Goal: Task Accomplishment & Management: Manage account settings

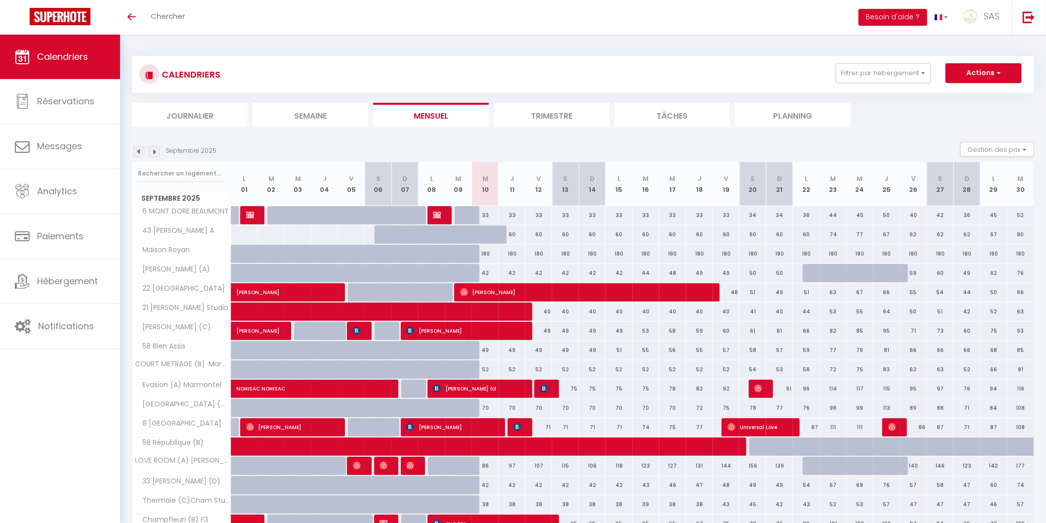
click at [764, 118] on li "Planning" at bounding box center [793, 115] width 116 height 24
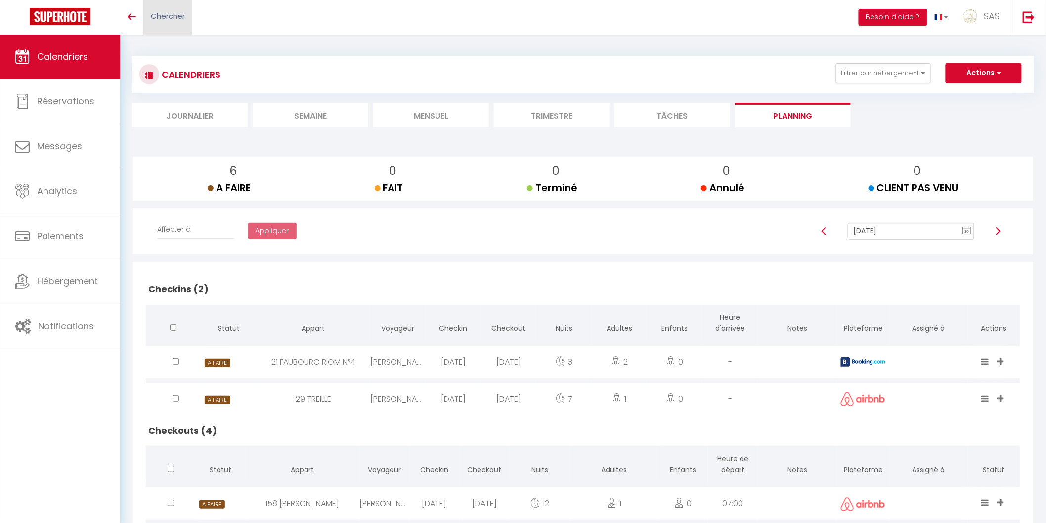
click at [181, 28] on link "Chercher" at bounding box center [167, 17] width 49 height 35
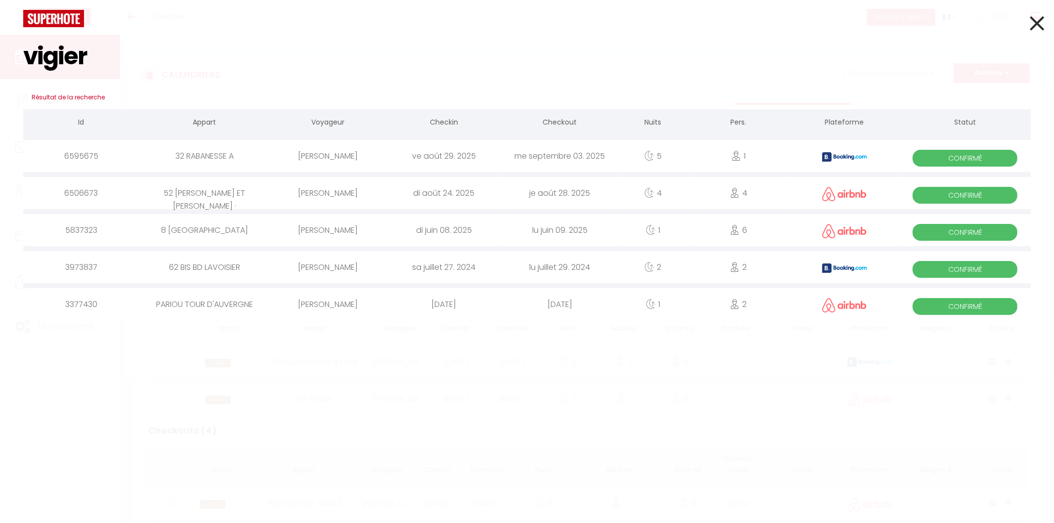
type input "vigier"
click at [342, 155] on div "Noémie Vigier" at bounding box center [328, 156] width 116 height 32
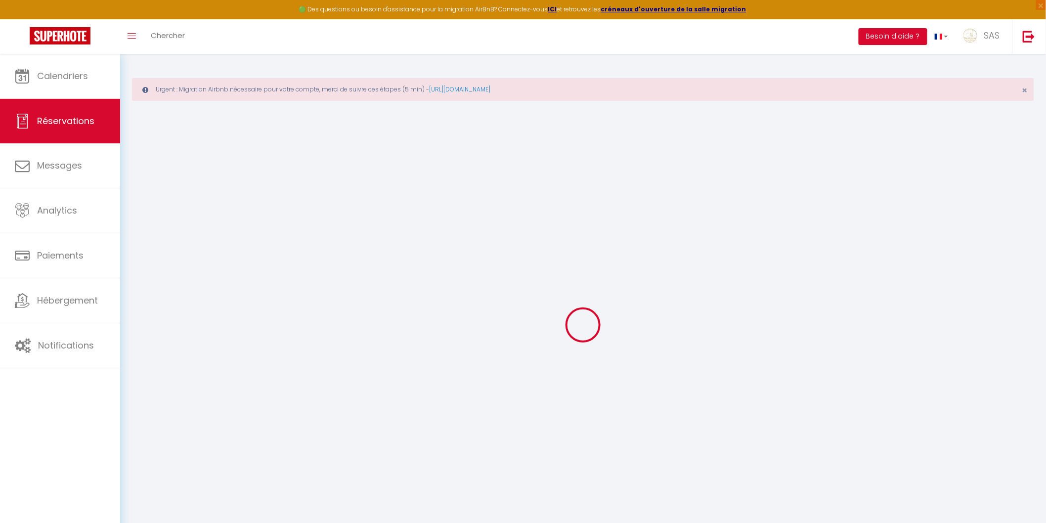
type input "Noémie"
type input "Vigier"
type input "nvigie.187393@guest.booking.com"
type input "+33782891554"
type input "."
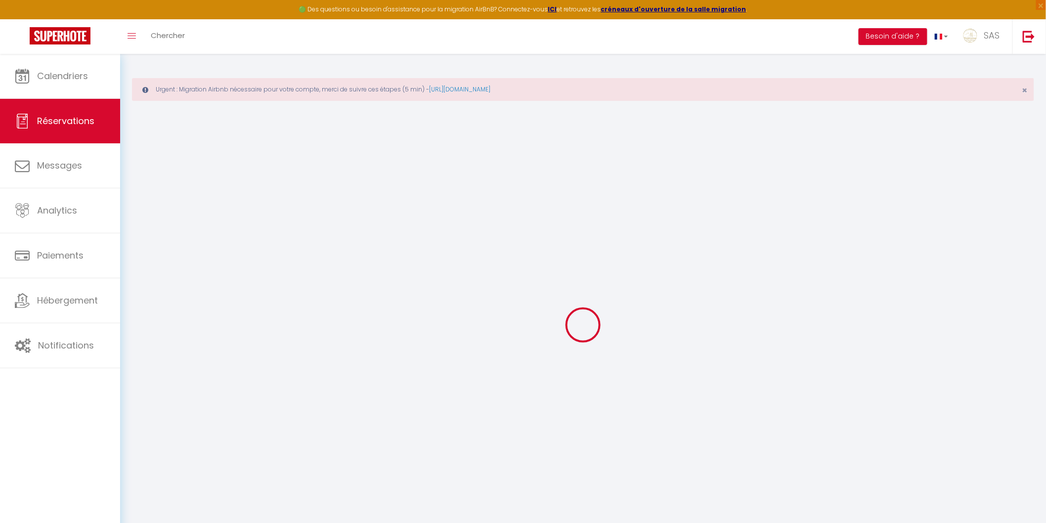
select select "FR"
type input "58.48"
type input "5"
select select "72034"
select select "1"
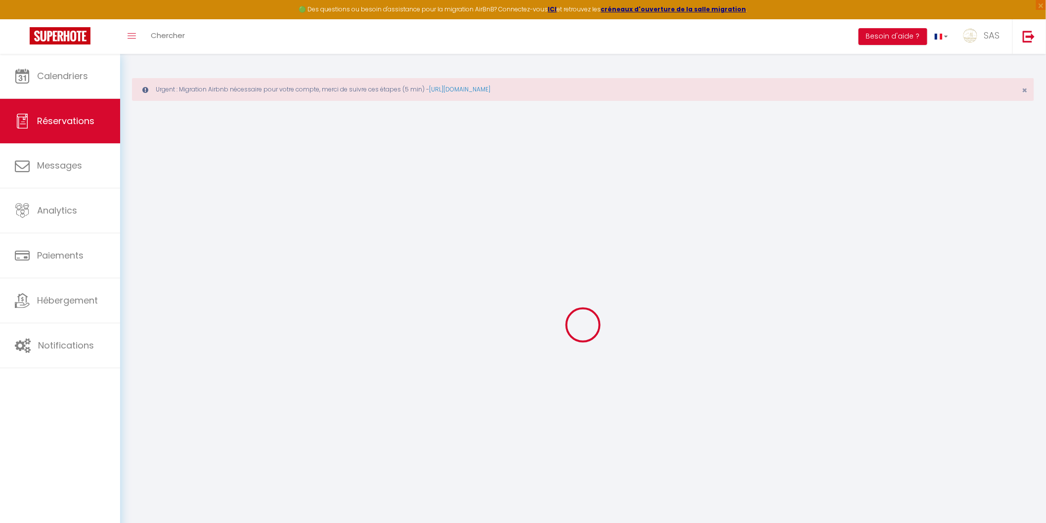
select select
type input "1"
select select "12"
select select
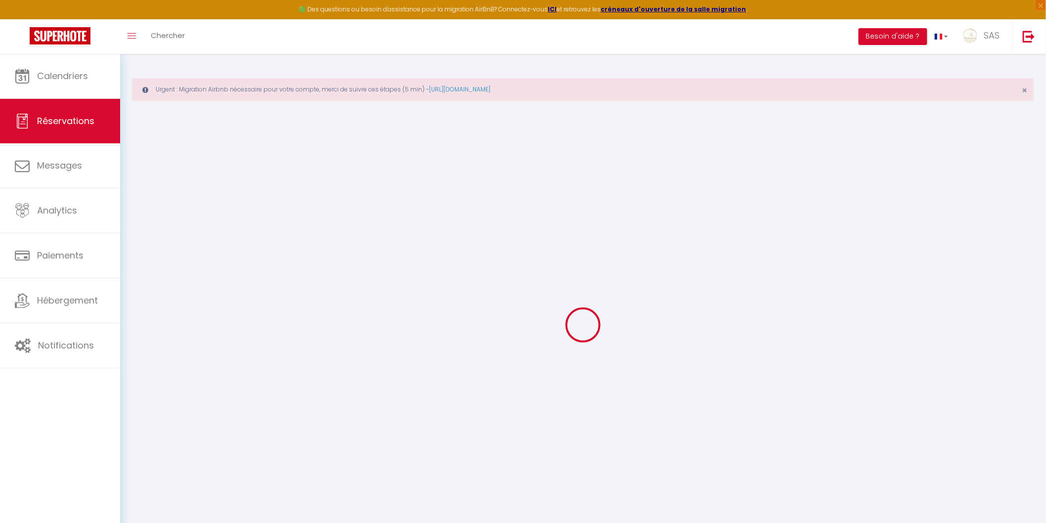
type input "295"
checkbox input "false"
type input "0"
select select "2"
type input "0"
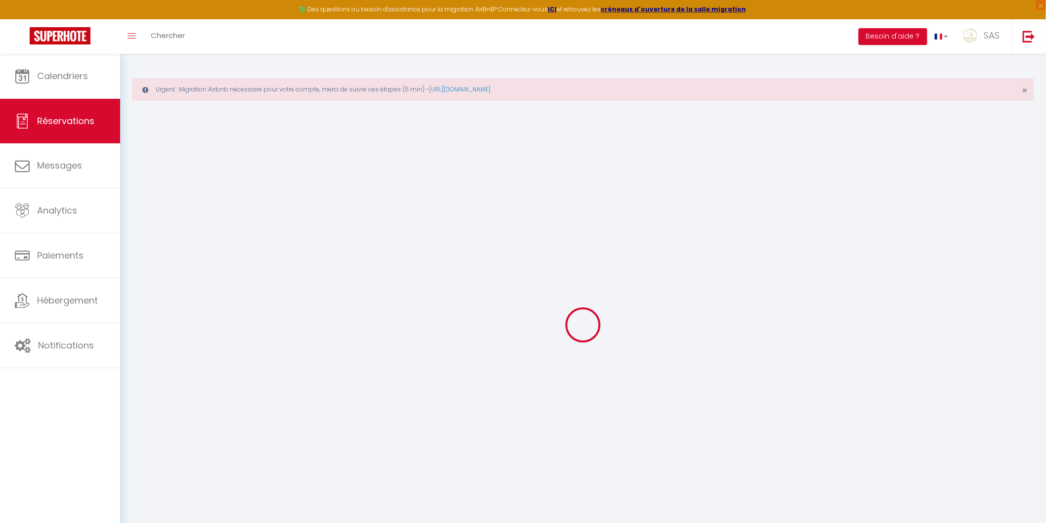
type input "0"
select select
select select "15"
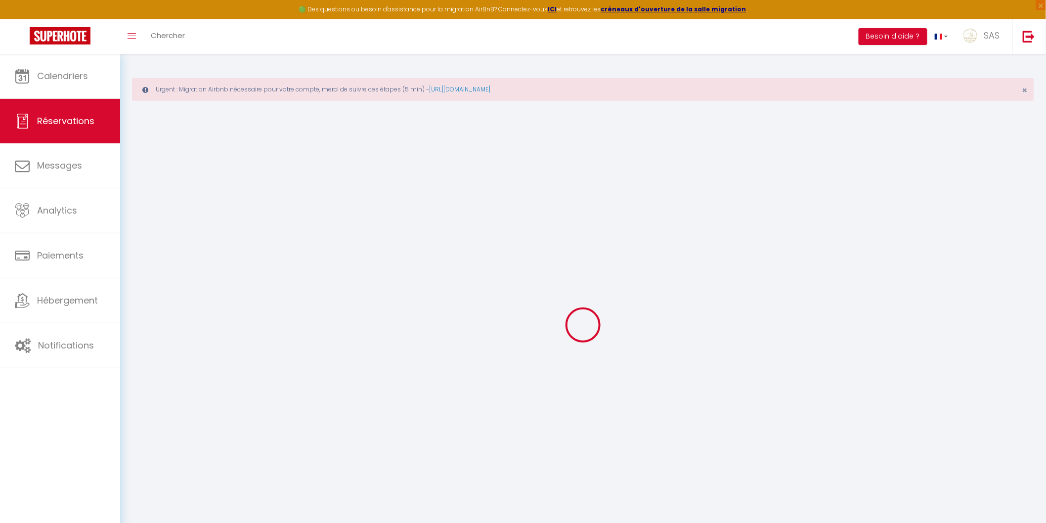
checkbox input "false"
select select
checkbox input "false"
select select
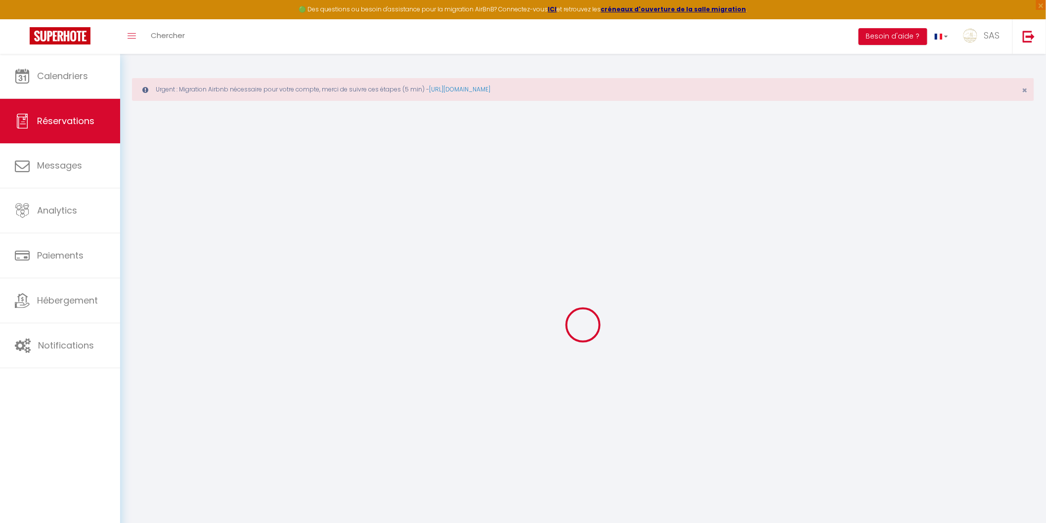
select select
checkbox input "false"
type textarea "** THIS RESERVATION HAS BEEN PRE-PAID ** BOOKING NOTE : Payment charge is EUR 5…"
type textarea "Caution par virement bancaire (remboursement fait le 09/09) Départ tardif 14h"
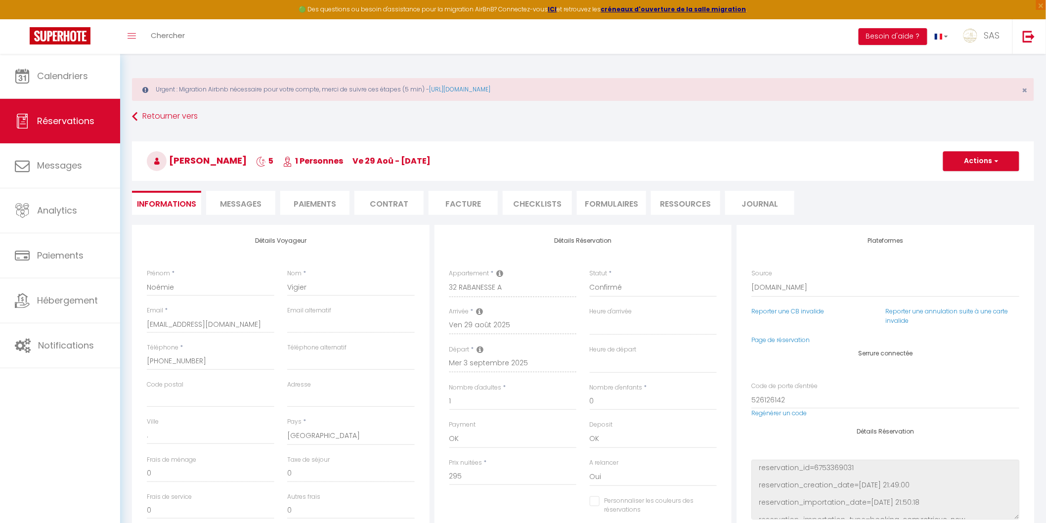
type input "49"
type input "13.41"
select select
checkbox input "false"
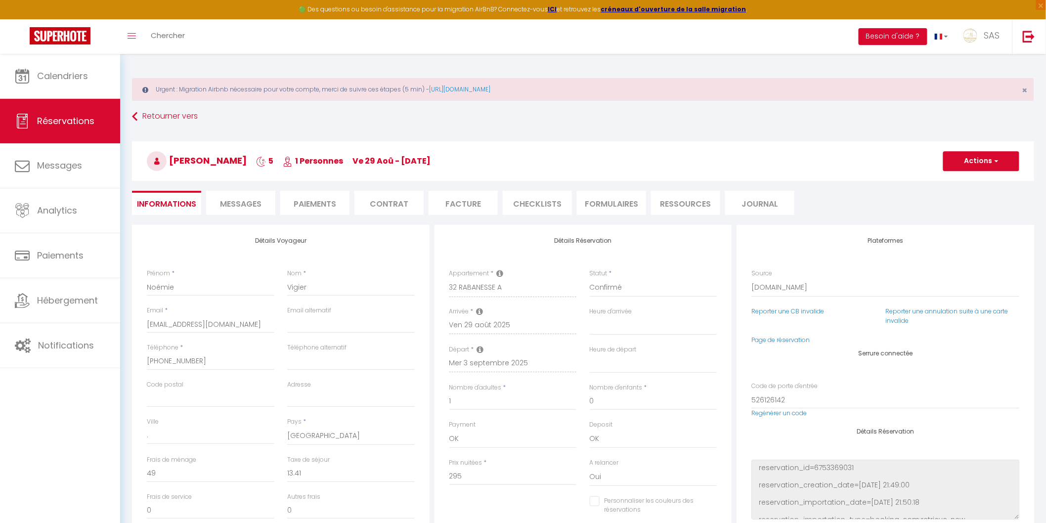
select select
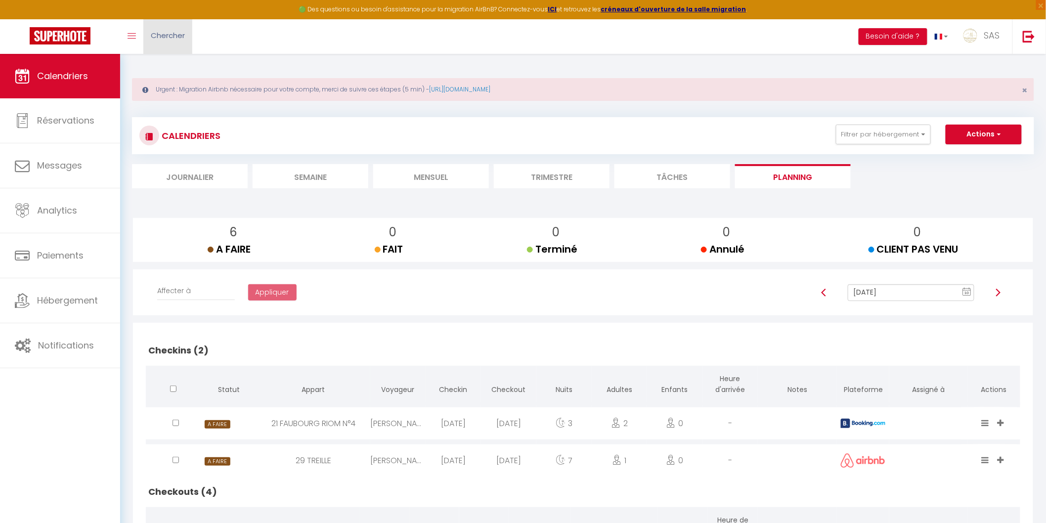
click at [180, 37] on span "Chercher" at bounding box center [168, 35] width 34 height 10
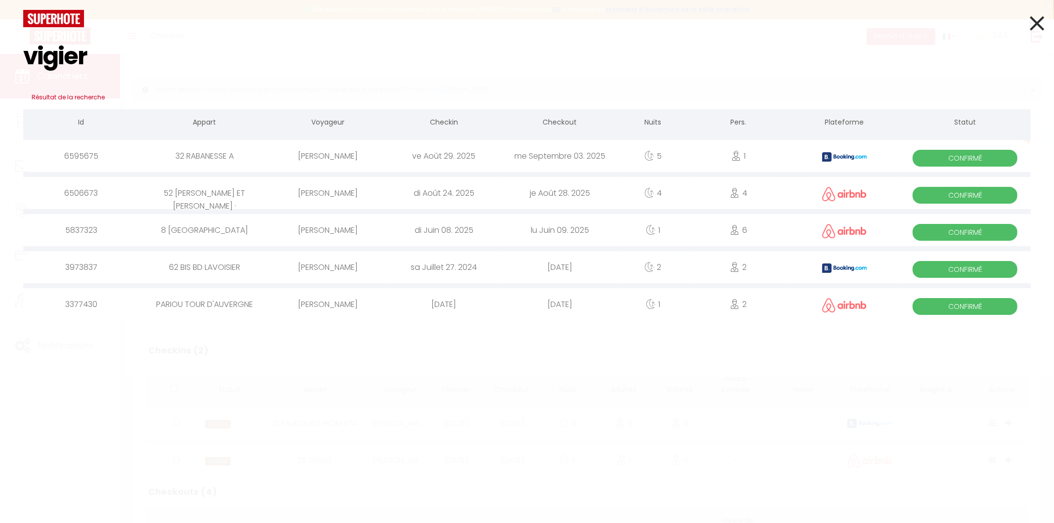
drag, startPoint x: 112, startPoint y: 60, endPoint x: 0, endPoint y: 43, distance: 113.0
click at [0, 43] on div "vigier Résultat de la recherche Id Appart Voyageur Checkin Checkout Nuits Pers.…" at bounding box center [527, 261] width 1054 height 523
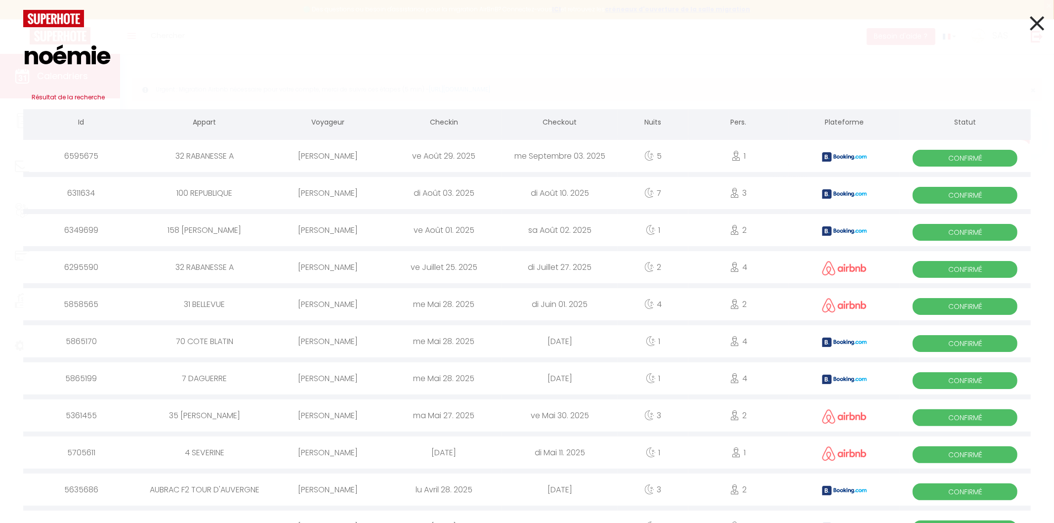
drag, startPoint x: 481, startPoint y: 65, endPoint x: 458, endPoint y: 50, distance: 28.0
click at [458, 50] on input "noémie" at bounding box center [527, 56] width 1008 height 58
type input "noémie"
click at [1031, 29] on icon at bounding box center [1037, 23] width 14 height 25
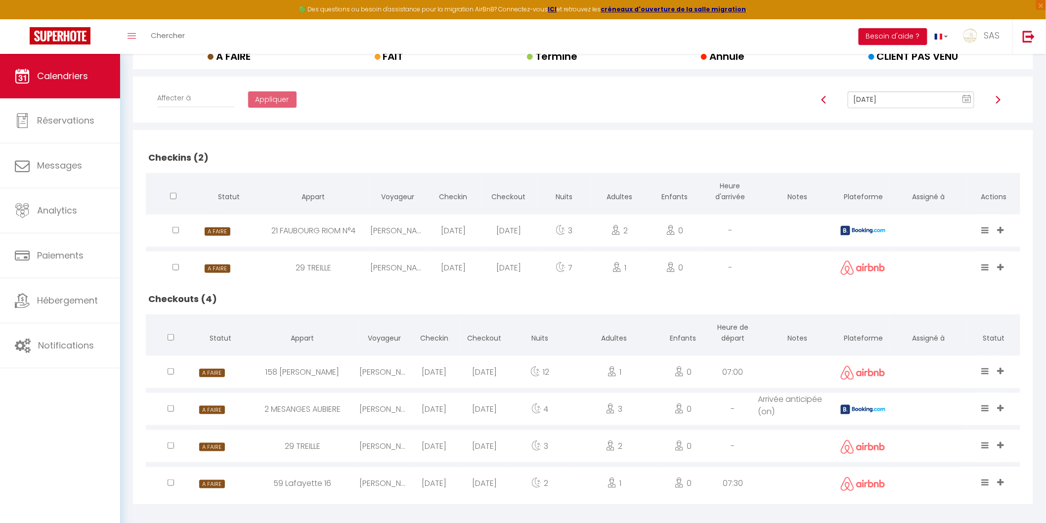
scroll to position [200, 0]
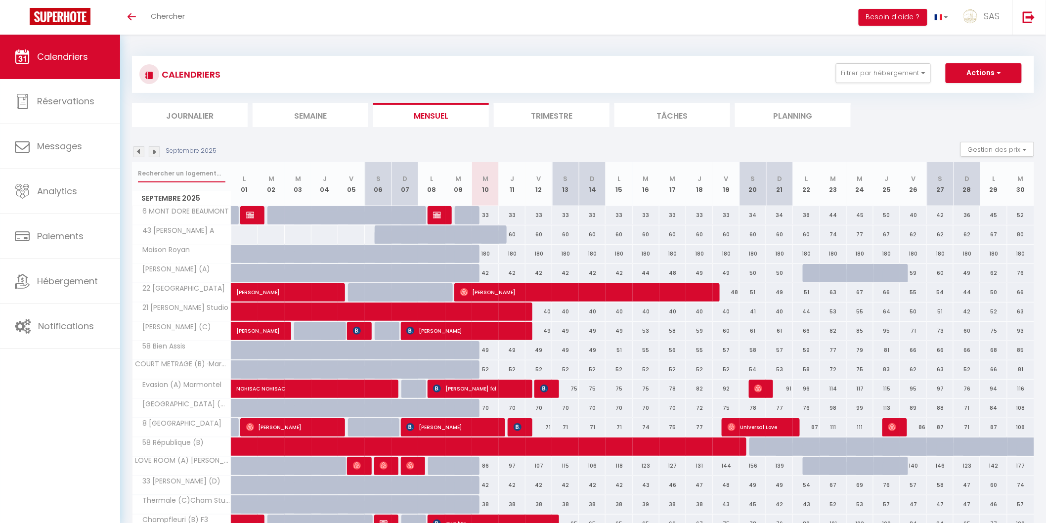
click at [191, 175] on input "text" at bounding box center [181, 174] width 87 height 18
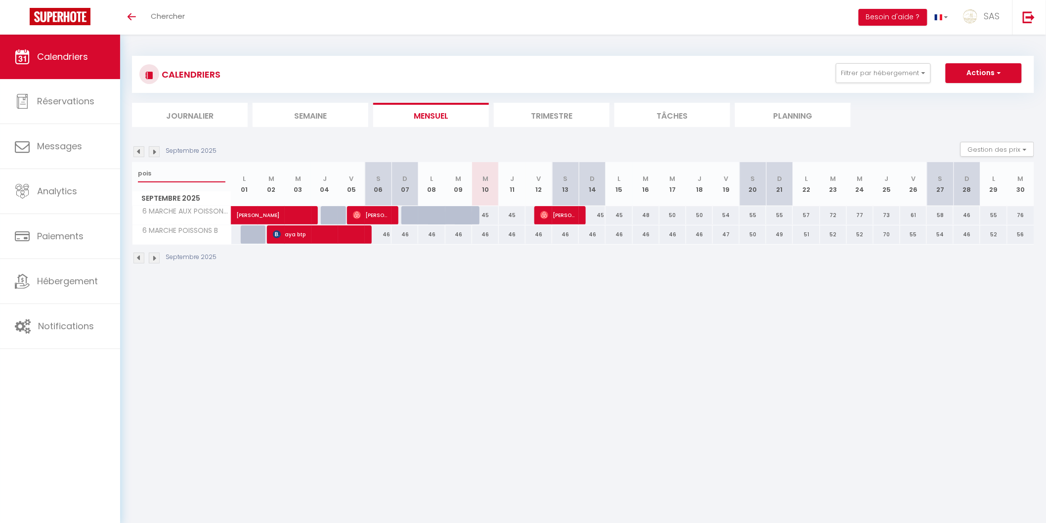
type input "pois"
click at [565, 216] on span "Achraf Moufid" at bounding box center [558, 215] width 36 height 19
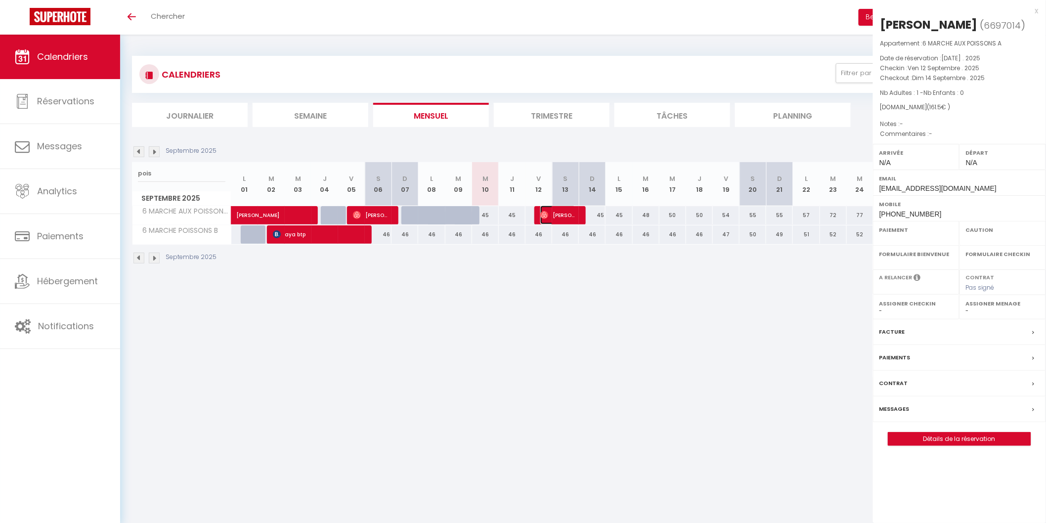
select select "OK"
select select "0"
select select "1"
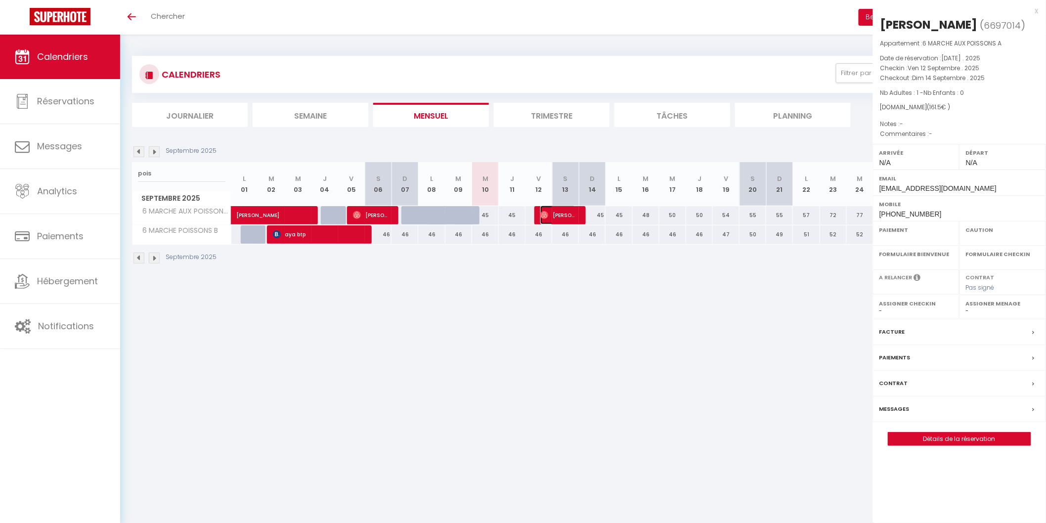
select select
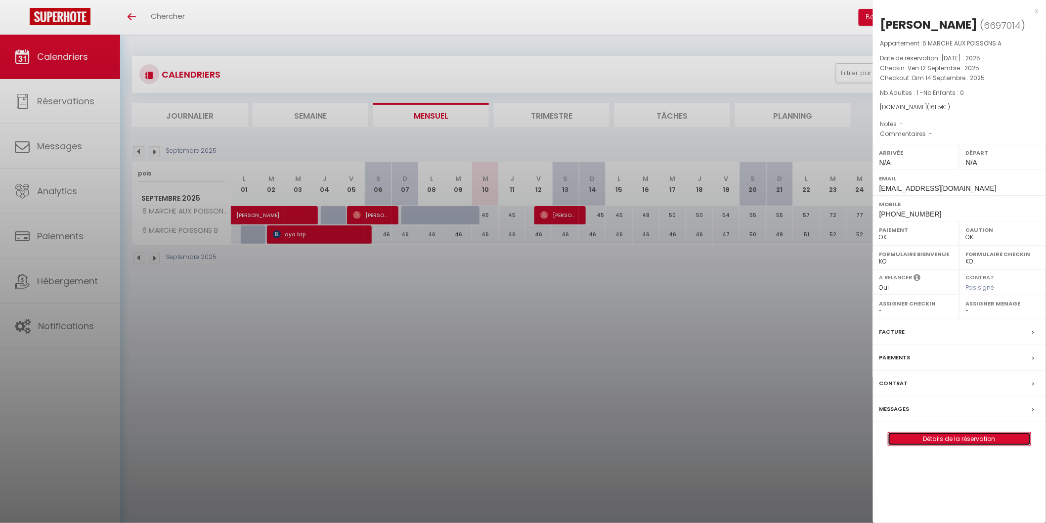
click at [923, 441] on link "Détails de la réservation" at bounding box center [959, 438] width 142 height 13
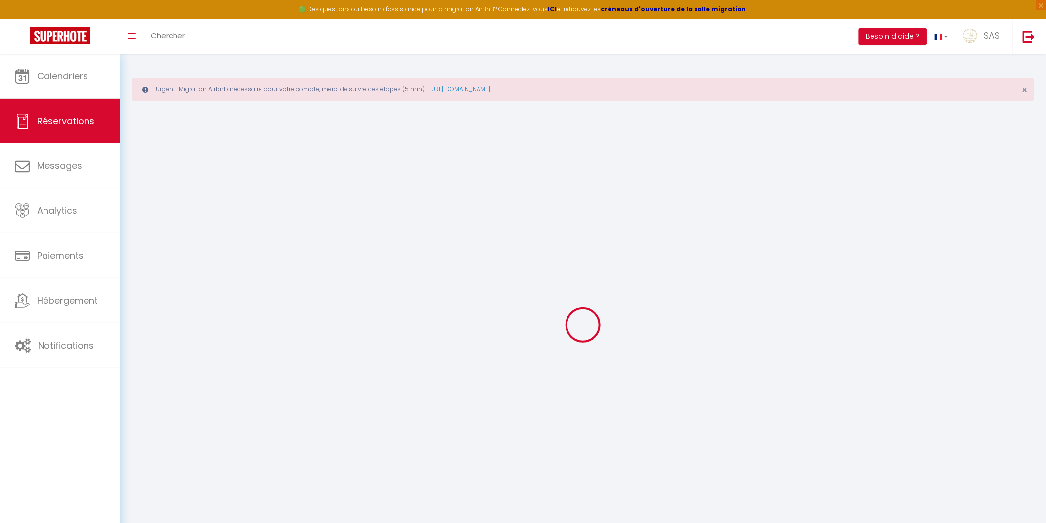
type input "Achraf"
type input "Moufid"
type input "b7okiioifqvvfou06lmmxmiiuy2r@reply.superhote.com"
type input "+33758490567"
select select
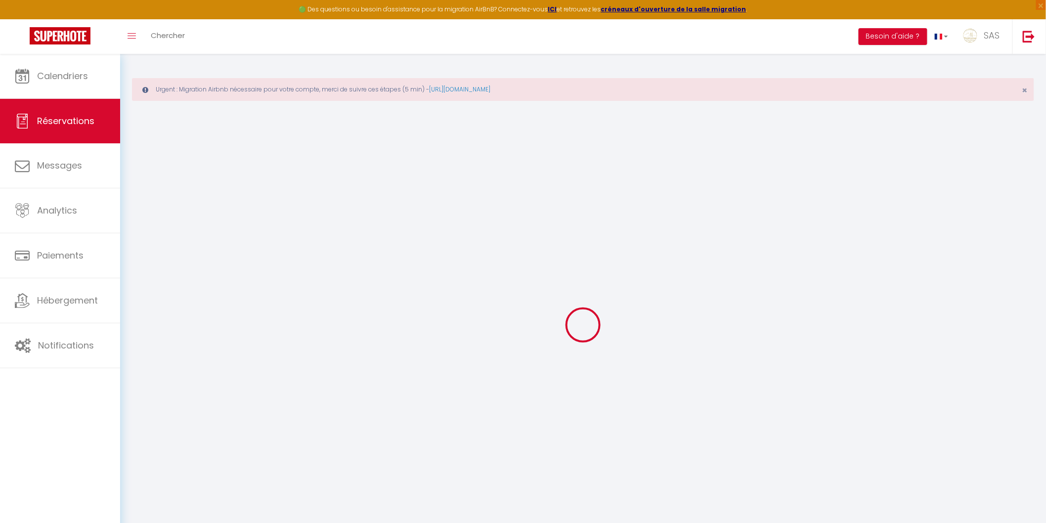
type input "23.4"
select select "34439"
select select "1"
select select
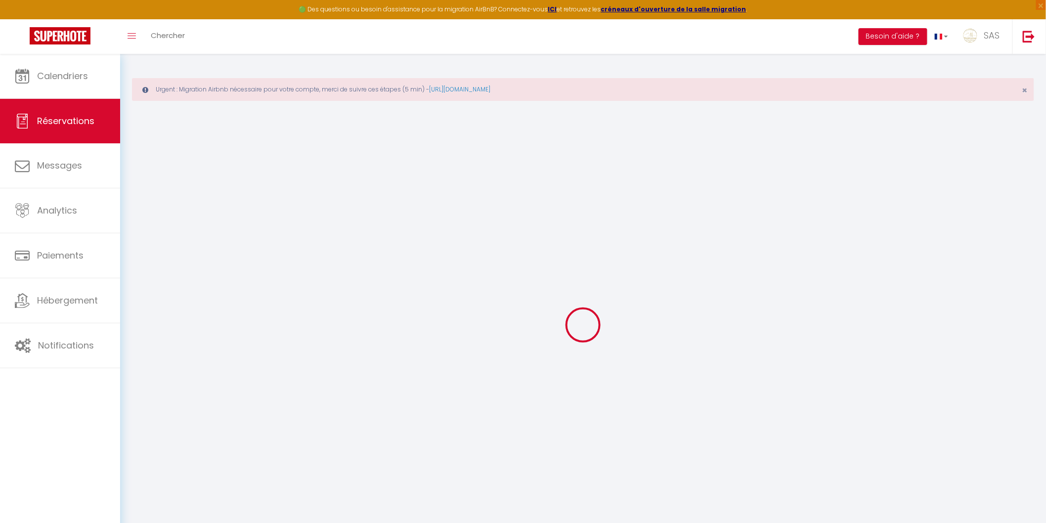
type input "1"
select select "12"
select select
type input "110"
checkbox input "false"
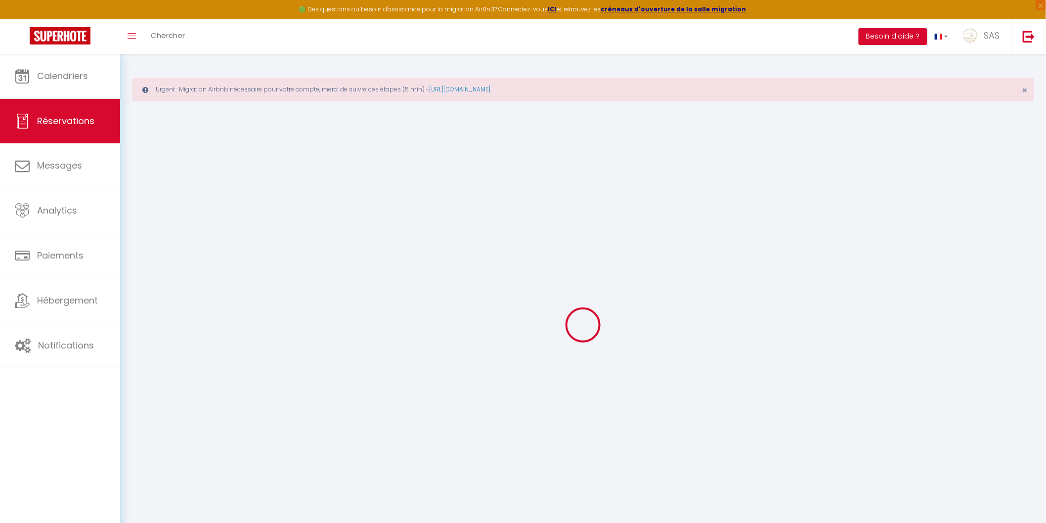
type input "0"
select select "1"
type input "0"
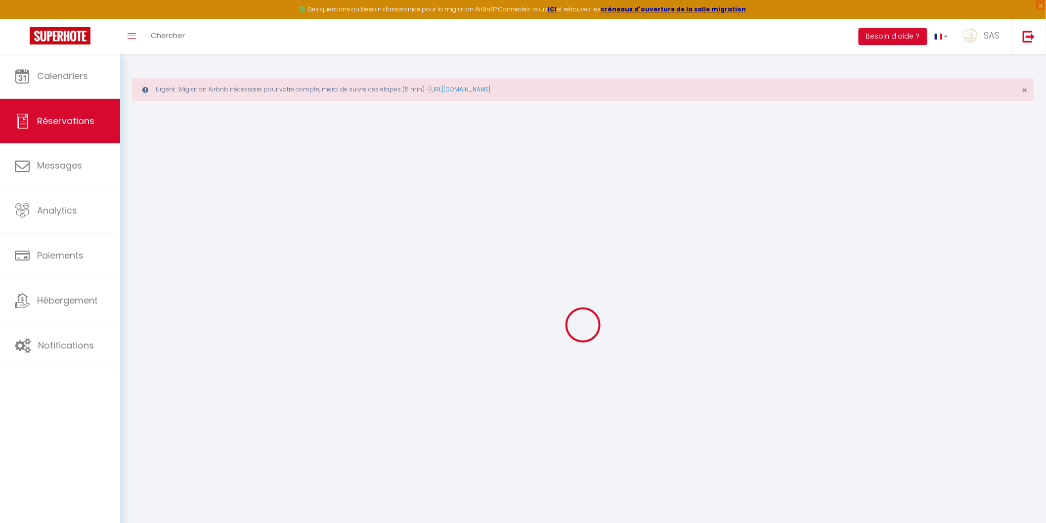
select select
select select "15"
checkbox input "false"
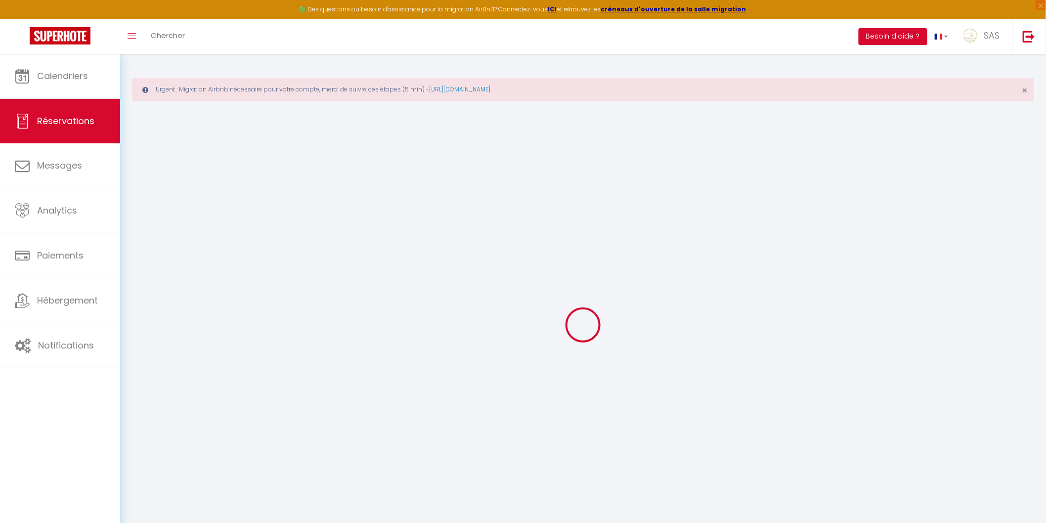
select select
checkbox input "false"
select select
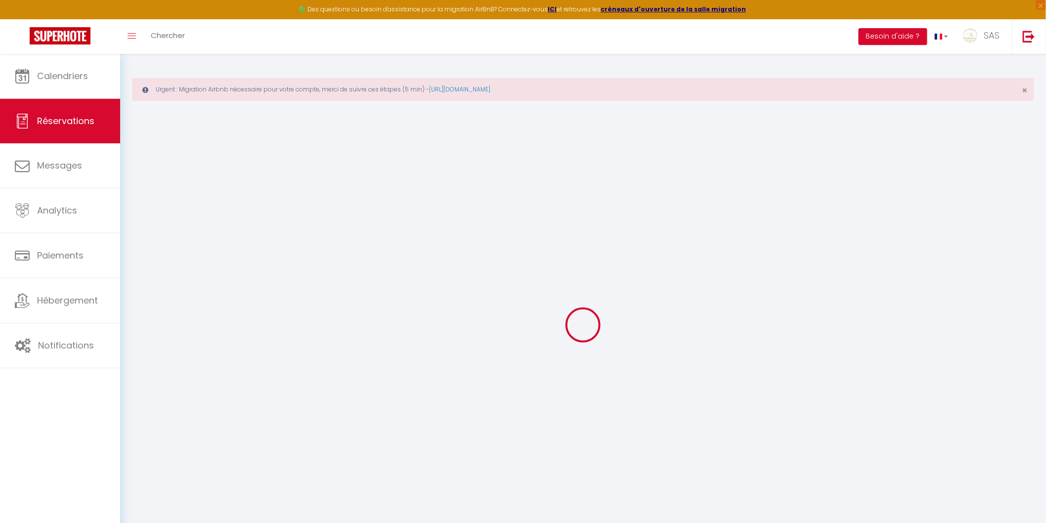
select select
checkbox input "false"
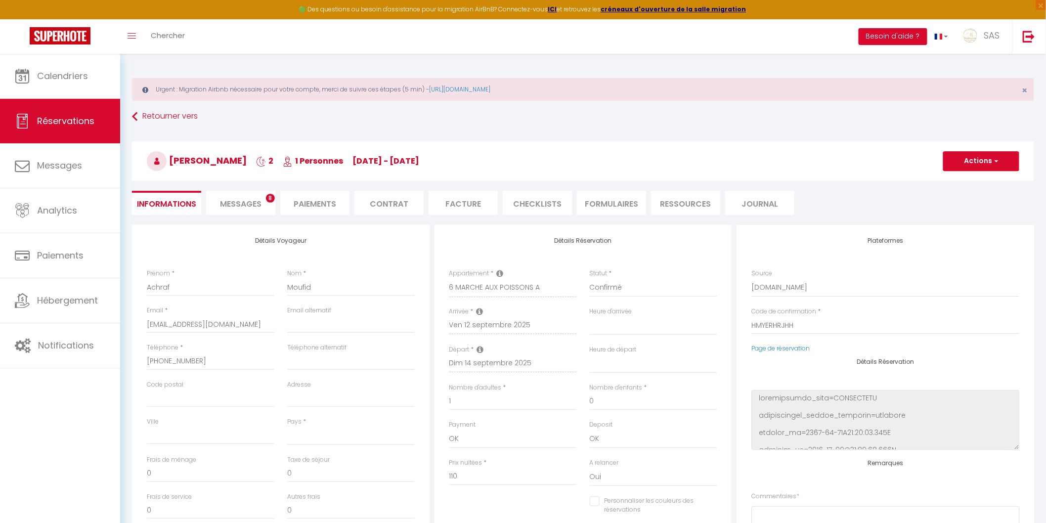
select select
type input "46"
type input "5.5"
select select
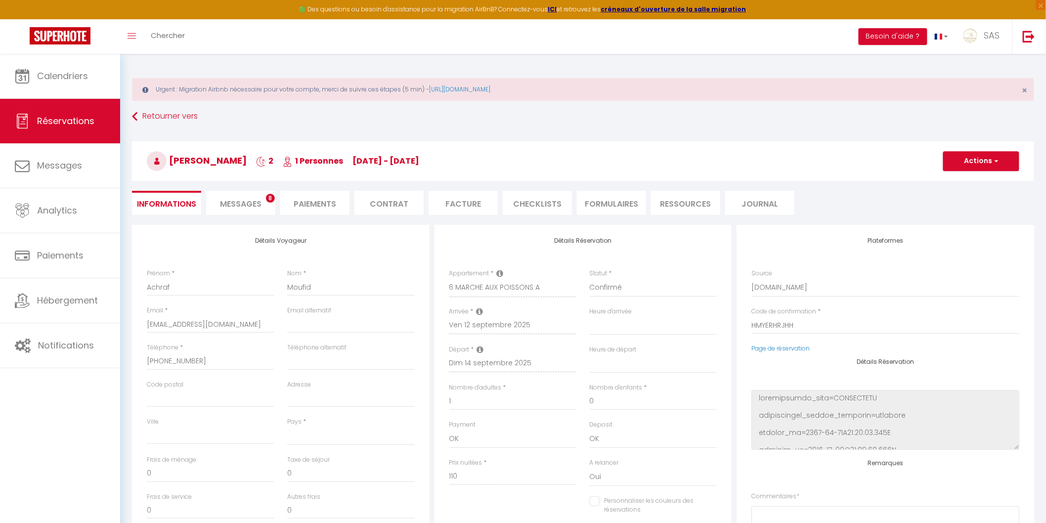
checkbox input "false"
select select
checkbox input "false"
select select
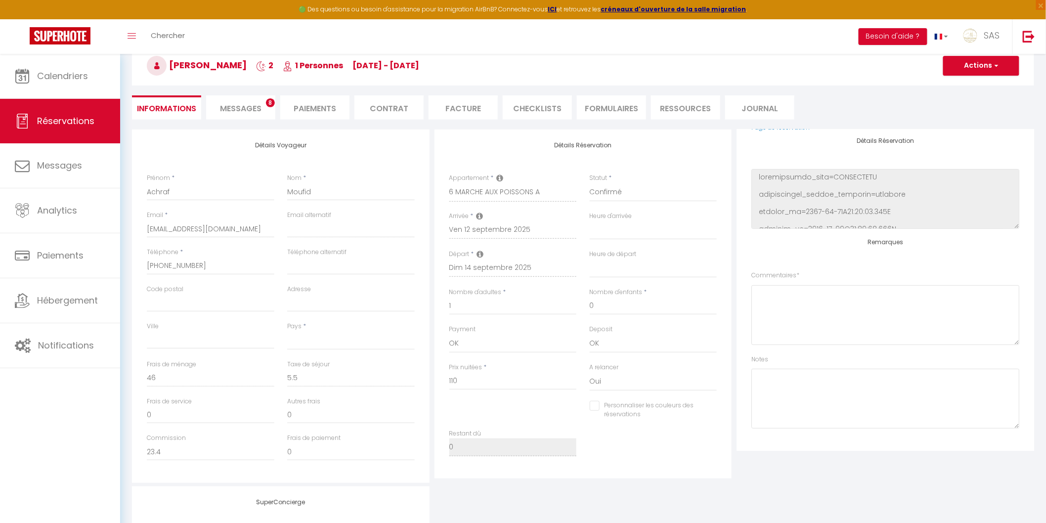
scroll to position [257, 0]
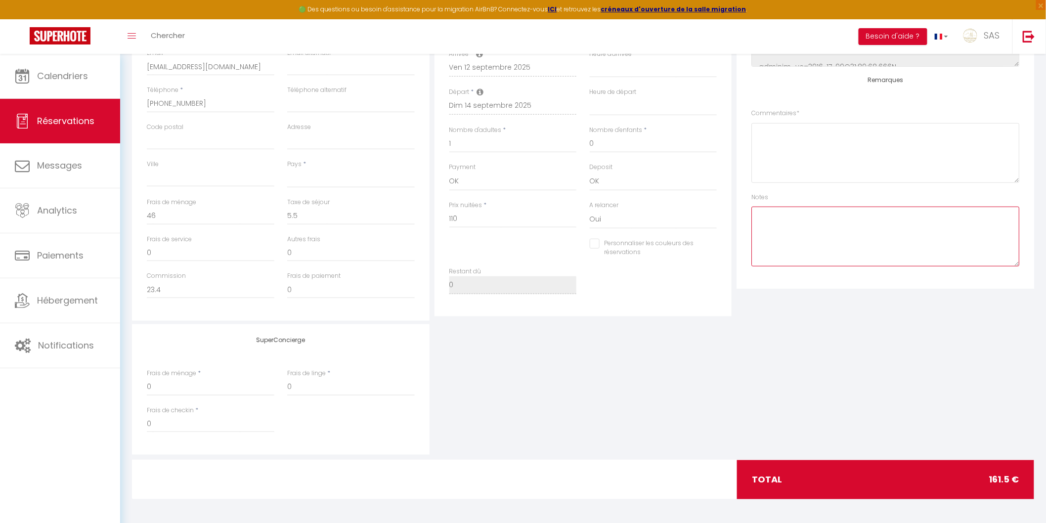
click at [764, 221] on textarea at bounding box center [885, 237] width 268 height 60
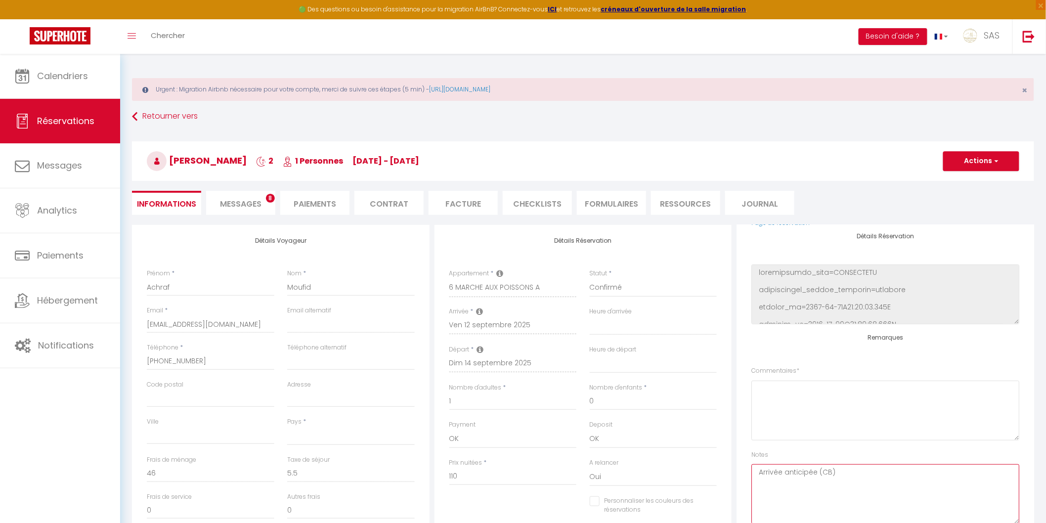
type textarea "Arrivée anticipée (CB)"
click at [964, 156] on button "Actions" at bounding box center [981, 161] width 76 height 20
click at [960, 176] on link "Enregistrer" at bounding box center [971, 182] width 78 height 13
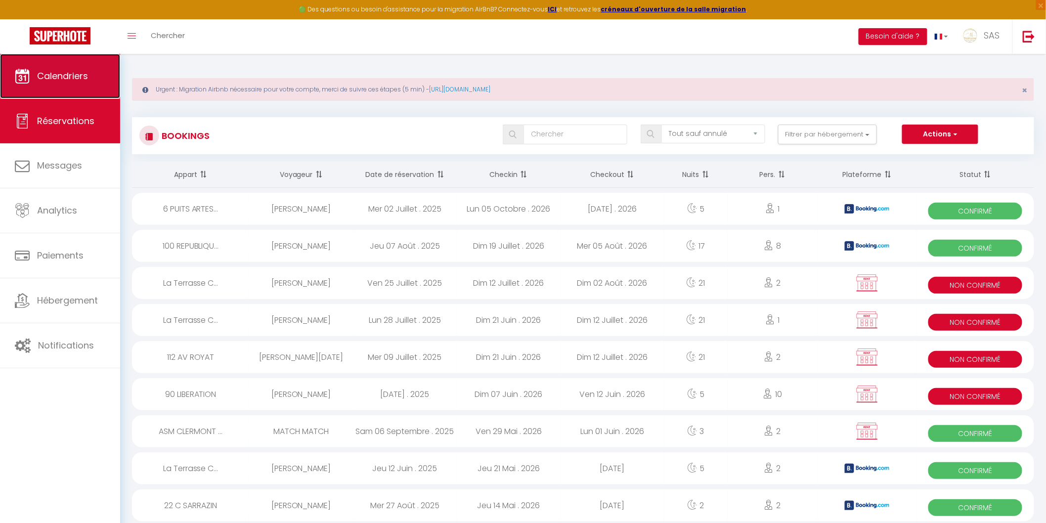
click at [52, 71] on span "Calendriers" at bounding box center [62, 76] width 51 height 12
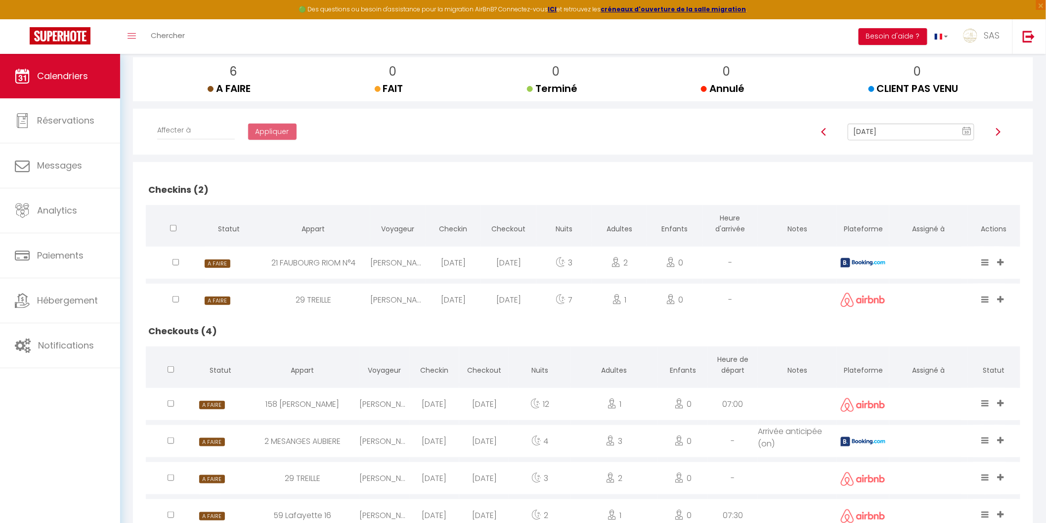
scroll to position [200, 0]
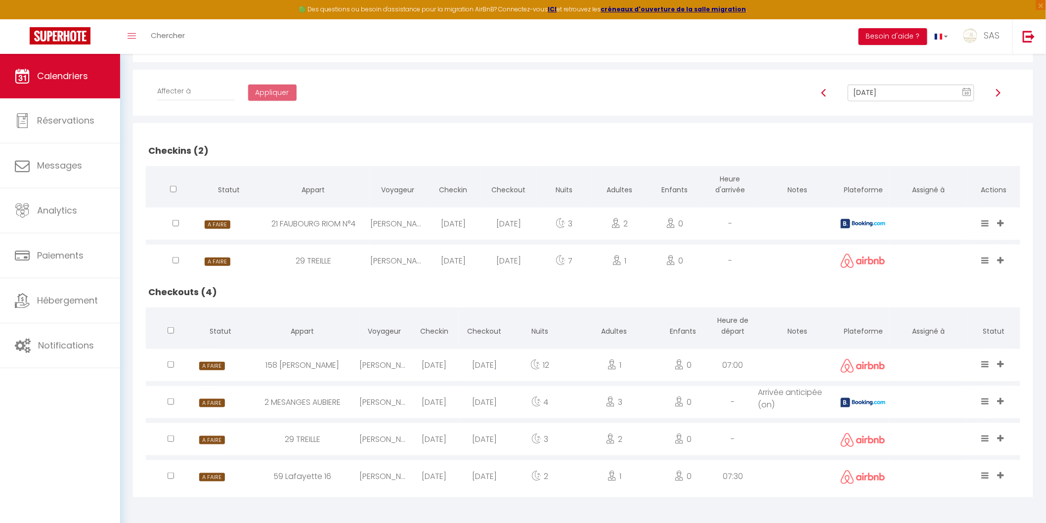
click at [340, 363] on div "158 [PERSON_NAME]" at bounding box center [303, 365] width 114 height 32
select select "1"
select select "0"
select select "1"
select select
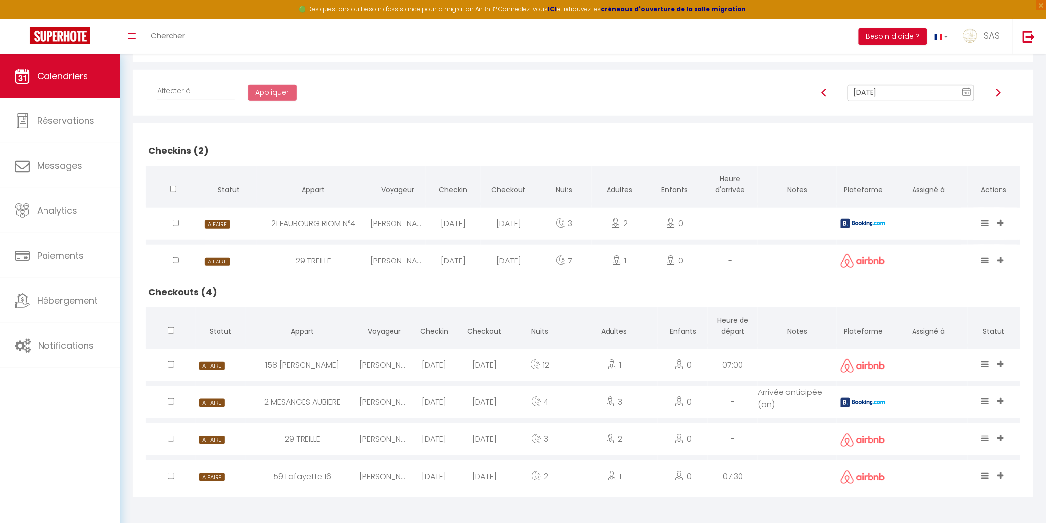
select select
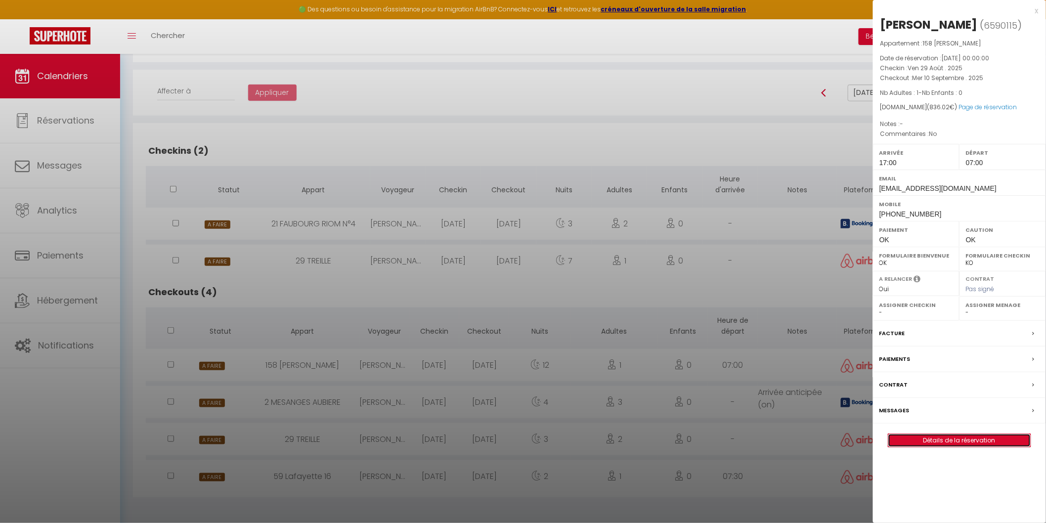
click at [926, 437] on link "Détails de la réservation" at bounding box center [959, 440] width 142 height 13
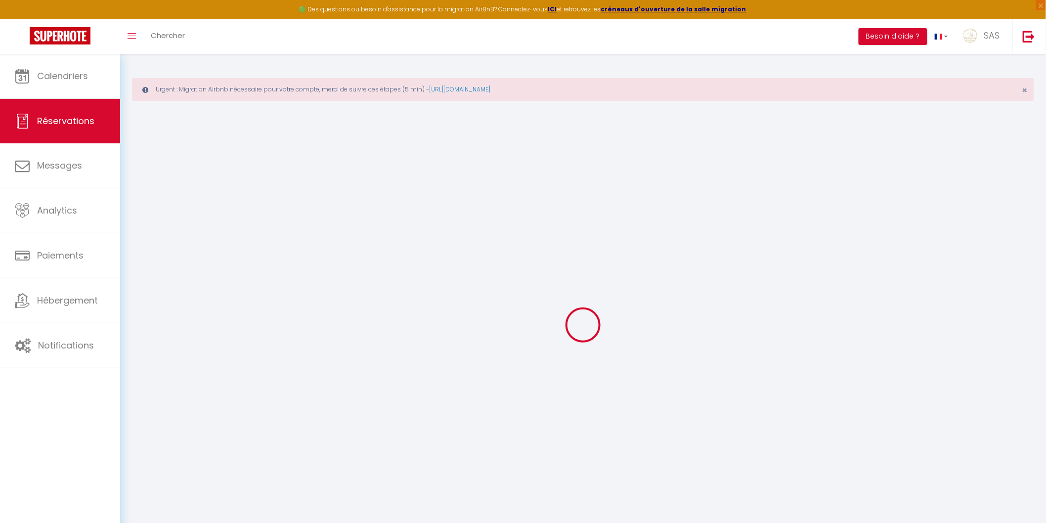
select select
select select "15"
checkbox input "false"
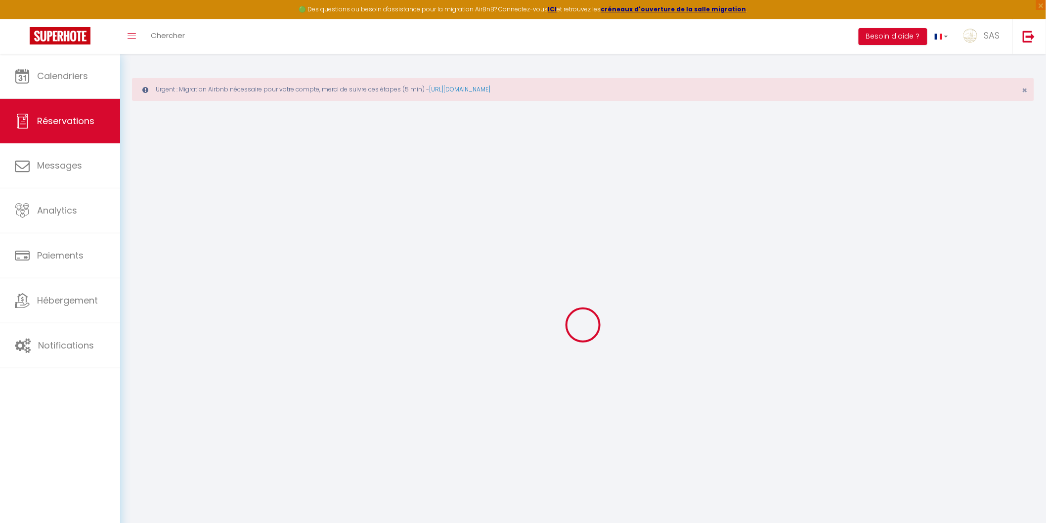
select select
checkbox input "false"
select select
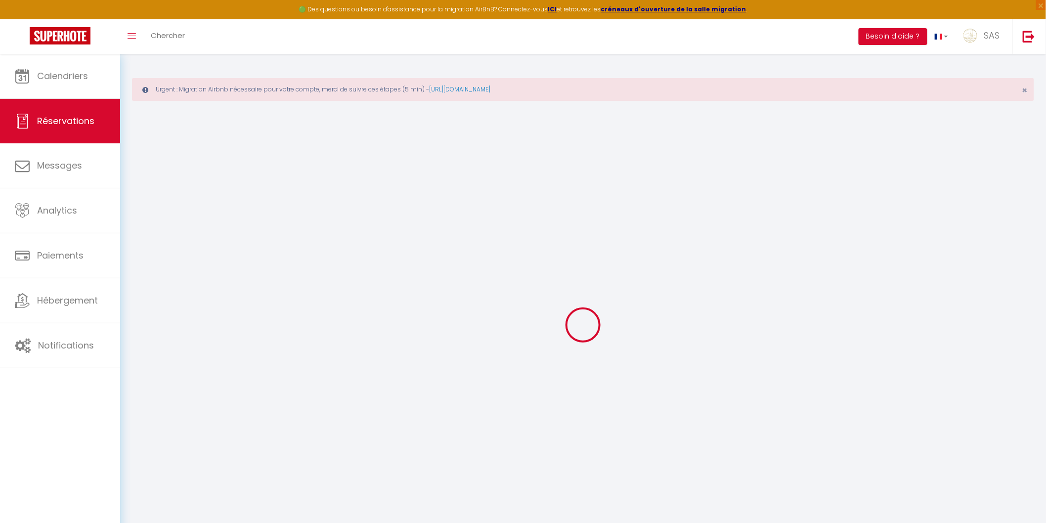
select select
checkbox input "false"
type textarea "No"
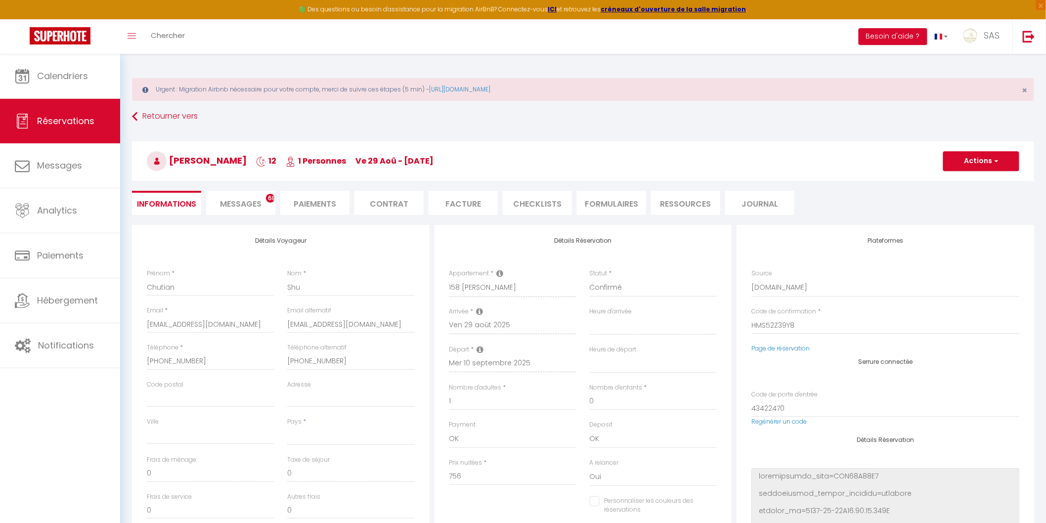
select select
type input "46"
type input "34.02"
select select
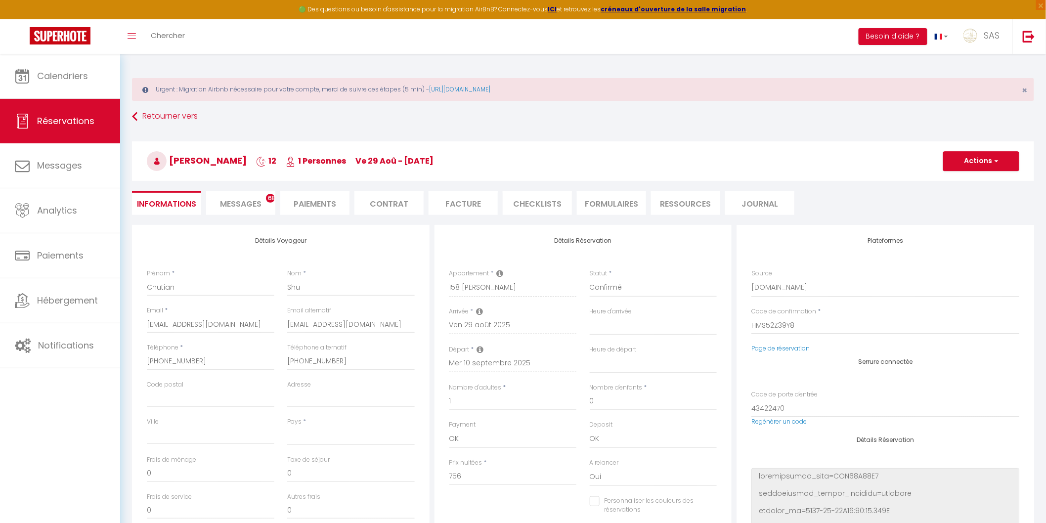
checkbox input "false"
select select
checkbox input "false"
select select "17:00"
select select "07:00"
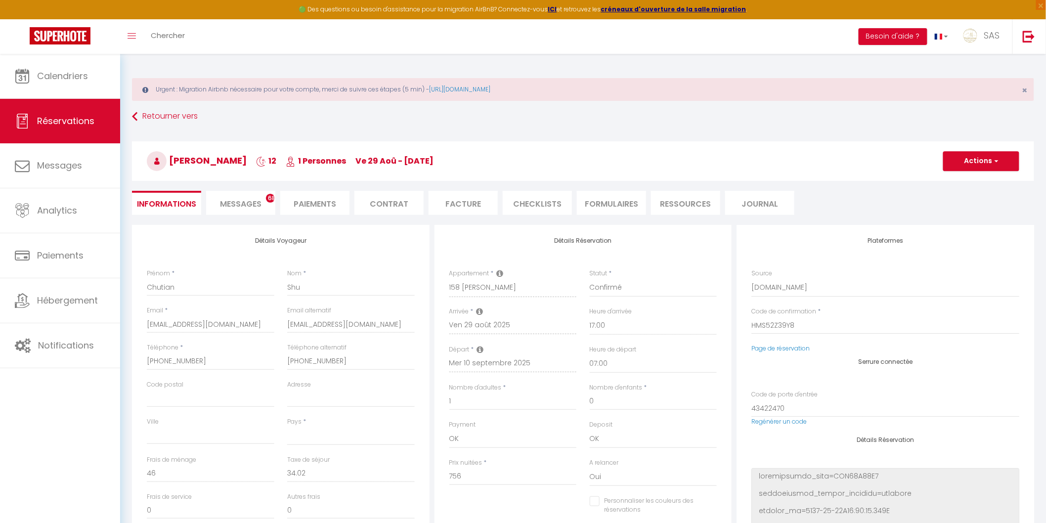
click at [231, 207] on span "Messages" at bounding box center [241, 203] width 42 height 11
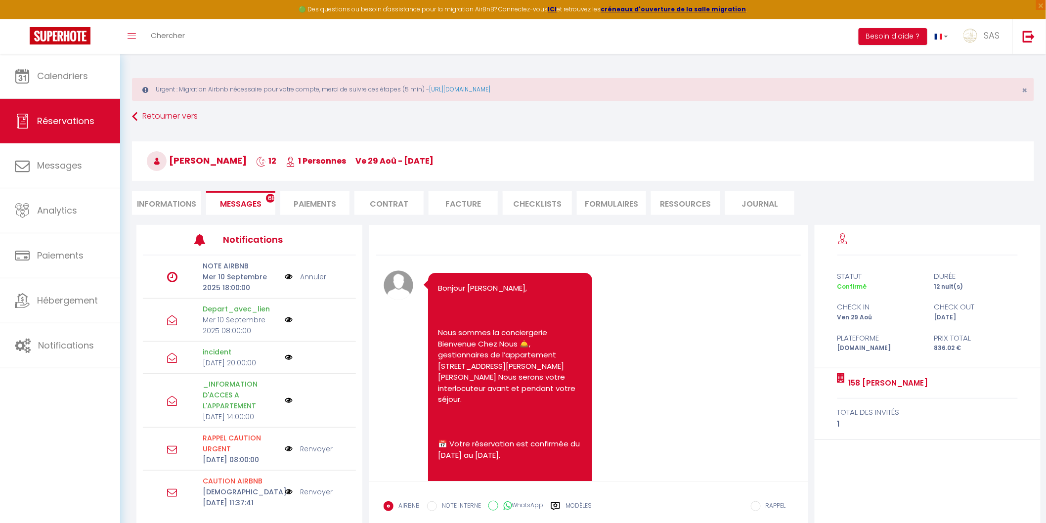
click at [174, 205] on li "Informations" at bounding box center [166, 203] width 69 height 24
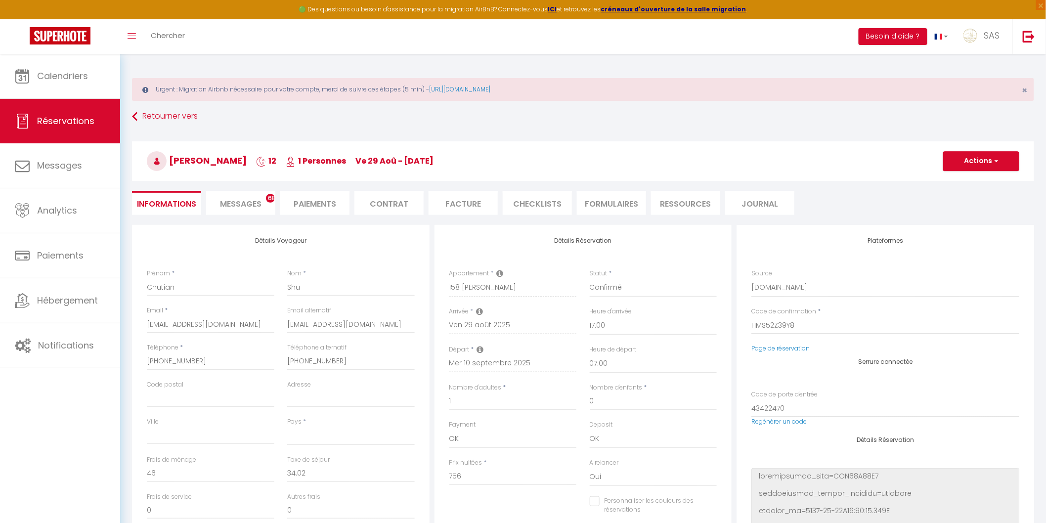
select select
checkbox input "false"
click at [248, 205] on span "Messages" at bounding box center [241, 203] width 42 height 11
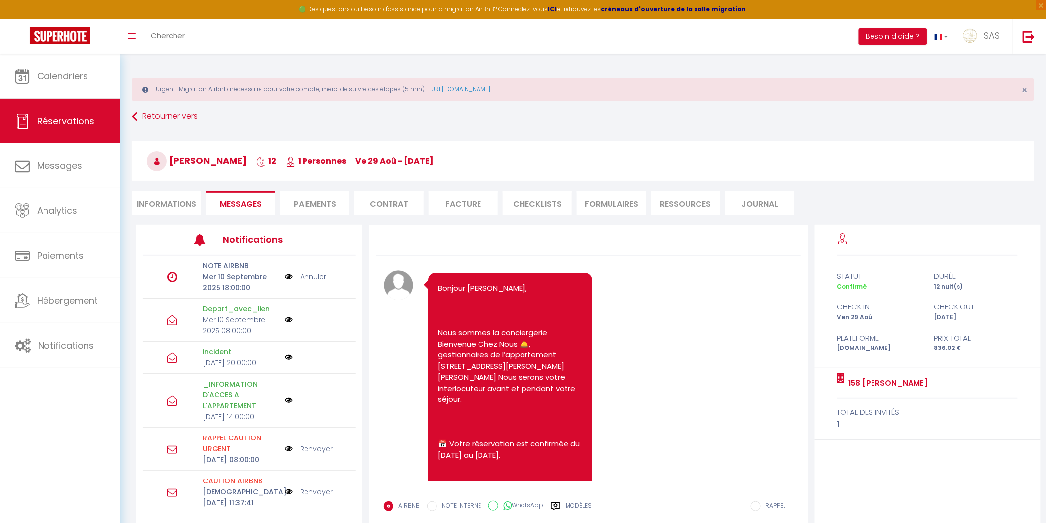
click at [194, 194] on li "Informations" at bounding box center [166, 203] width 69 height 24
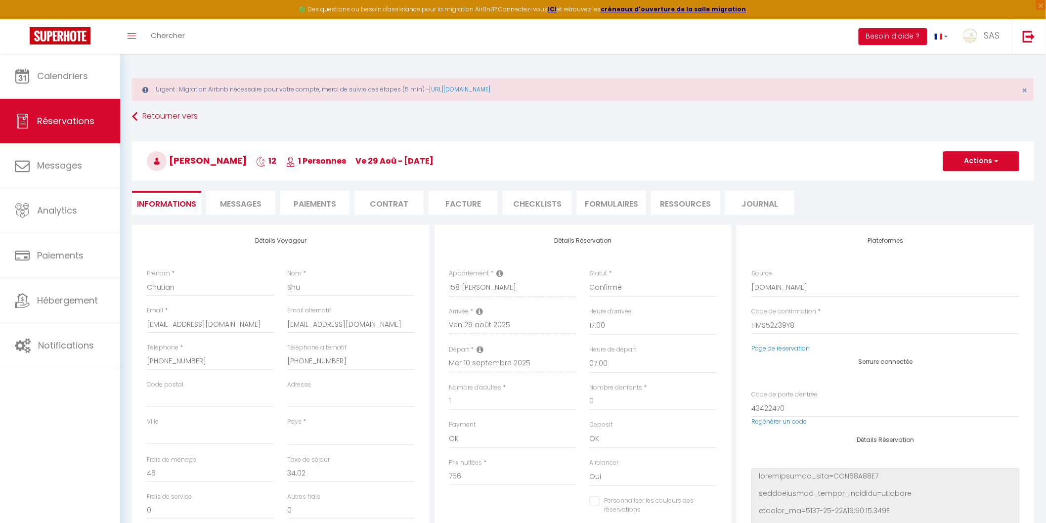
select select
checkbox input "false"
click at [216, 201] on li "Messages" at bounding box center [240, 203] width 69 height 24
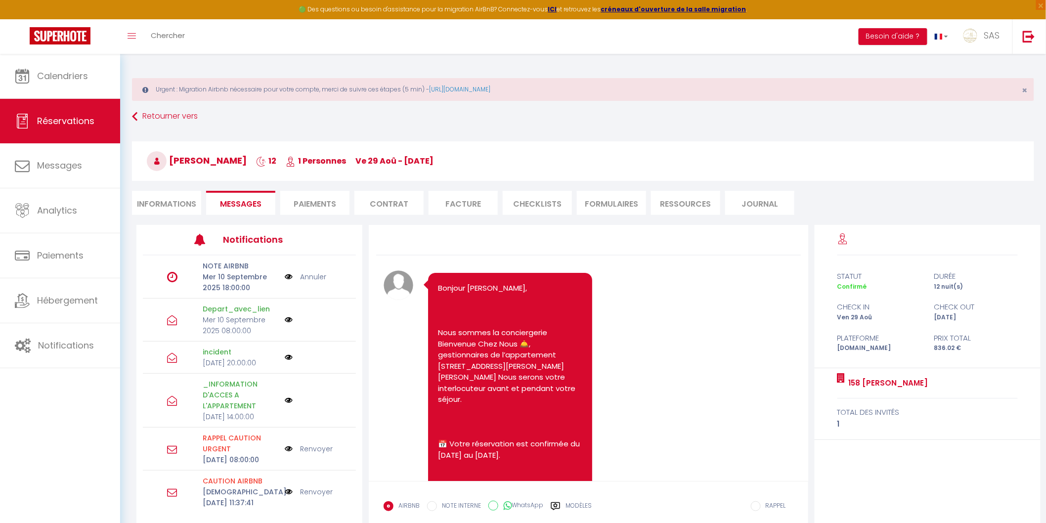
click at [309, 277] on link "Annuler" at bounding box center [313, 276] width 26 height 11
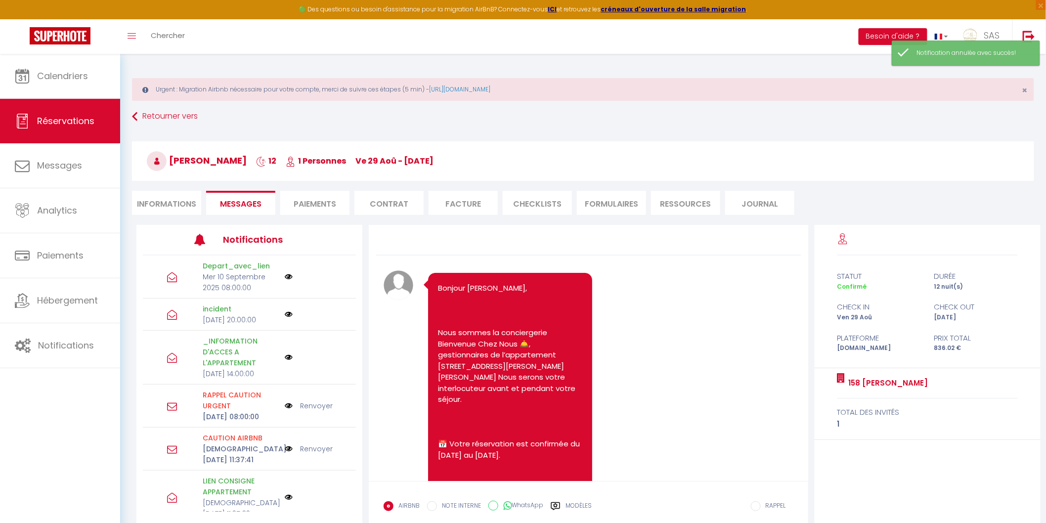
click at [165, 201] on li "Informations" at bounding box center [166, 203] width 69 height 24
select select
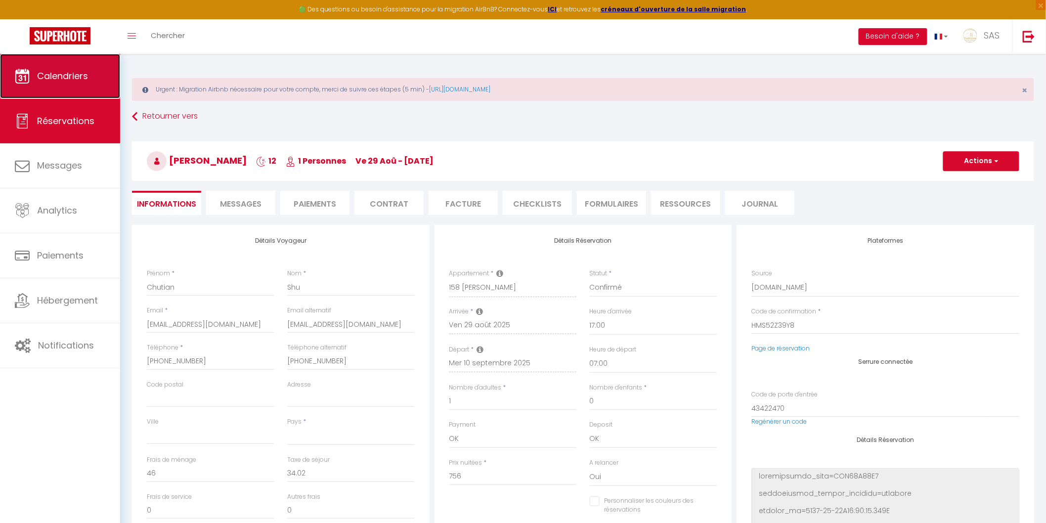
click at [68, 75] on span "Calendriers" at bounding box center [62, 76] width 51 height 12
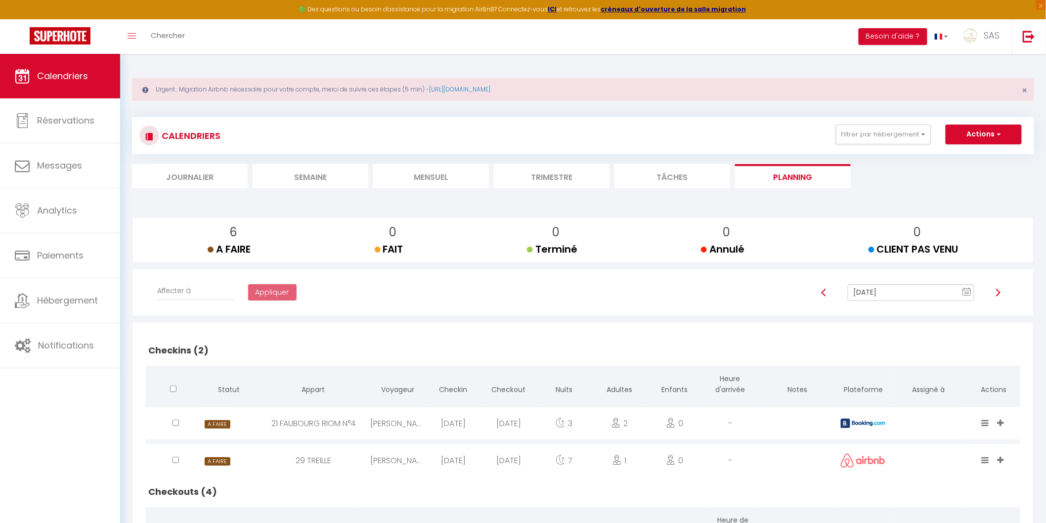
click at [295, 425] on div "21 FAUBOURG RIOM N°4" at bounding box center [314, 423] width 114 height 32
select select "0"
select select "1"
select select
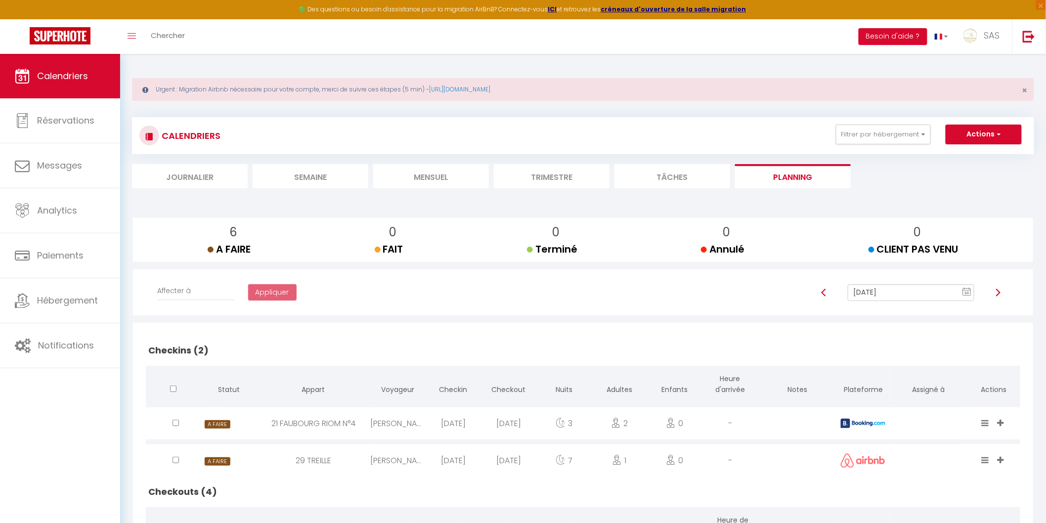
select select
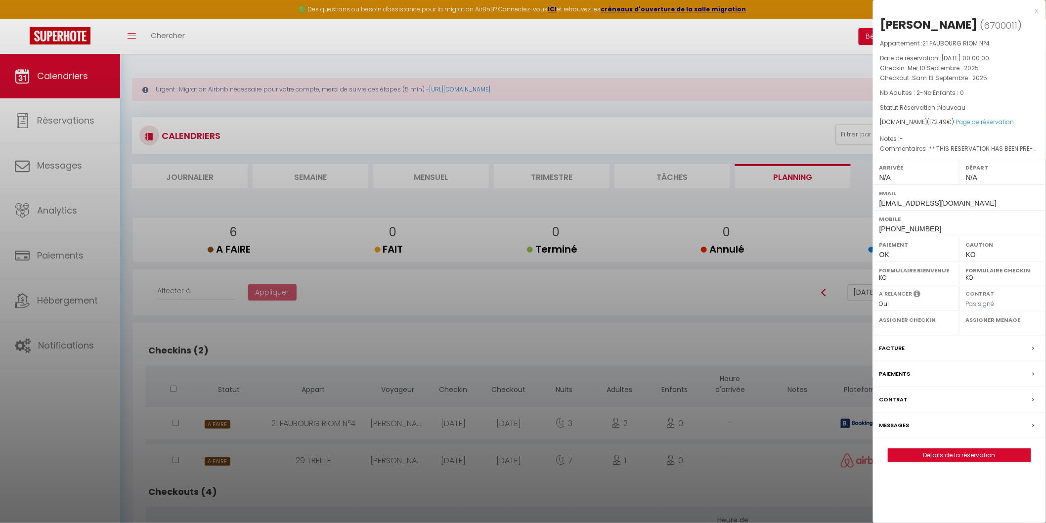
click at [907, 233] on span "+31651796884" at bounding box center [910, 229] width 62 height 8
copy div "+31651796884"
click at [273, 485] on div at bounding box center [523, 261] width 1046 height 523
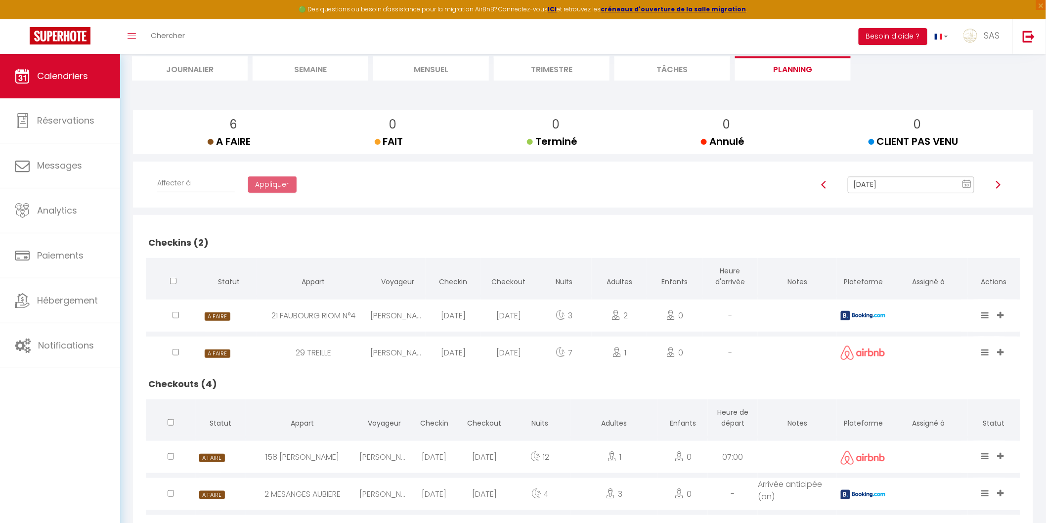
scroll to position [200, 0]
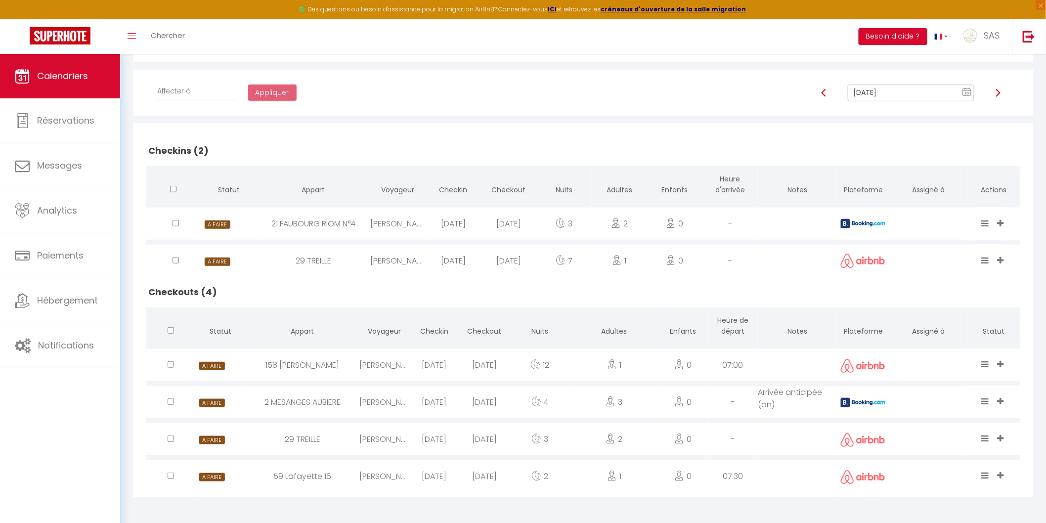
click at [410, 221] on div "Jes Spoelstra" at bounding box center [397, 224] width 55 height 32
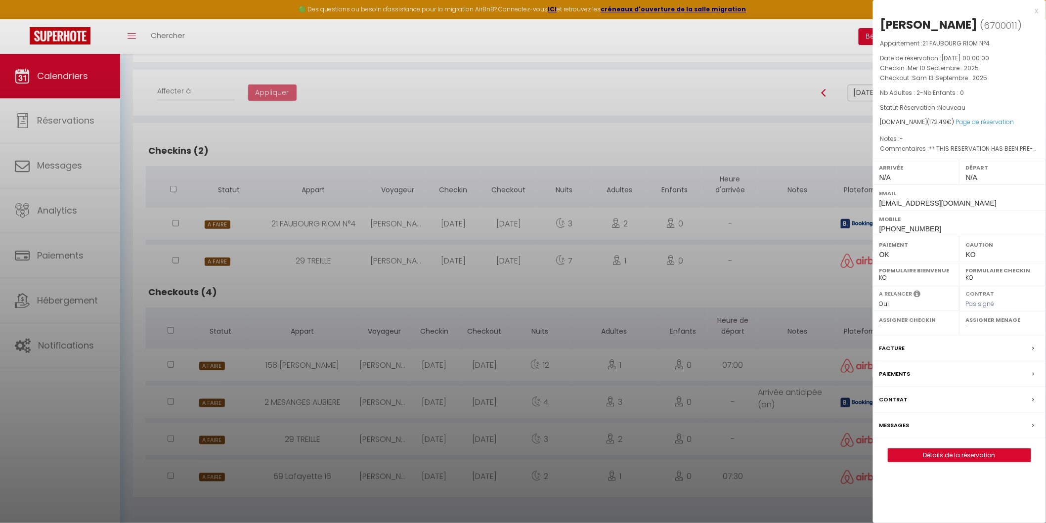
click at [410, 221] on div at bounding box center [523, 261] width 1046 height 523
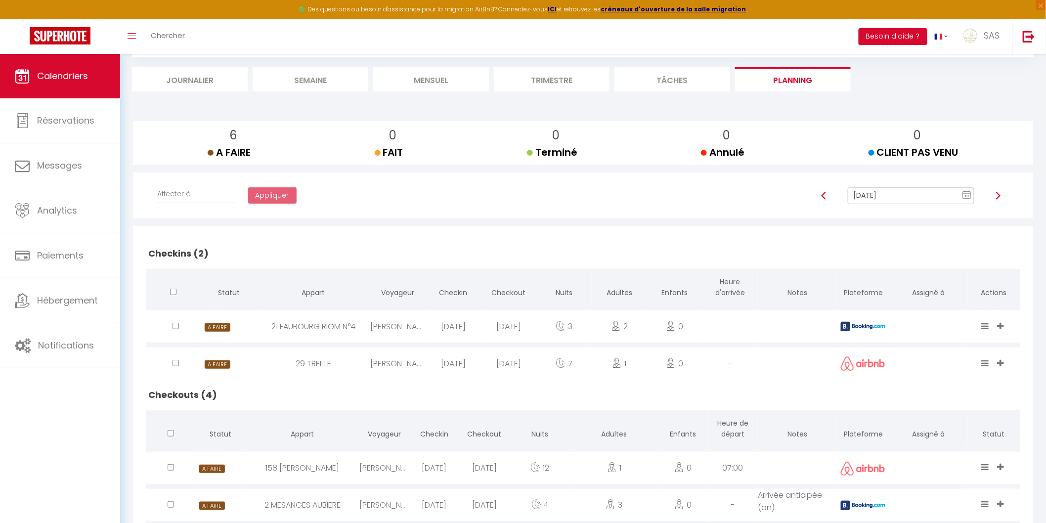
scroll to position [0, 0]
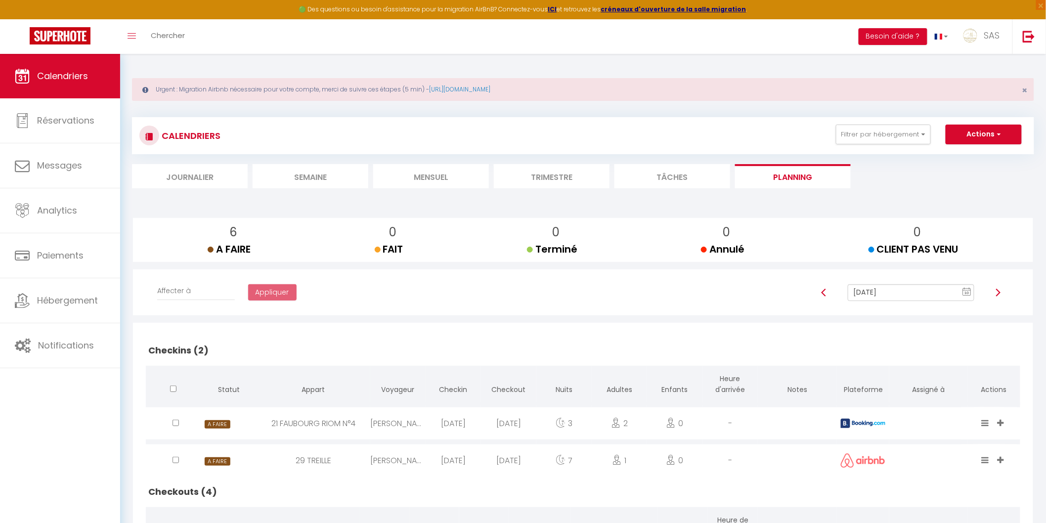
click at [456, 182] on li "Mensuel" at bounding box center [431, 176] width 116 height 24
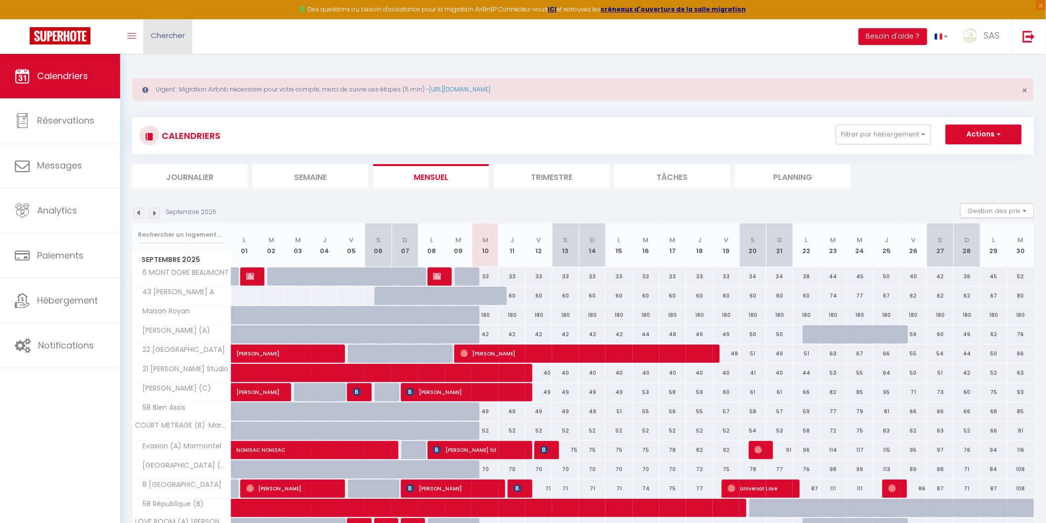
click at [180, 38] on span "Chercher" at bounding box center [168, 35] width 34 height 10
paste input "Laetitia Sensfelder"
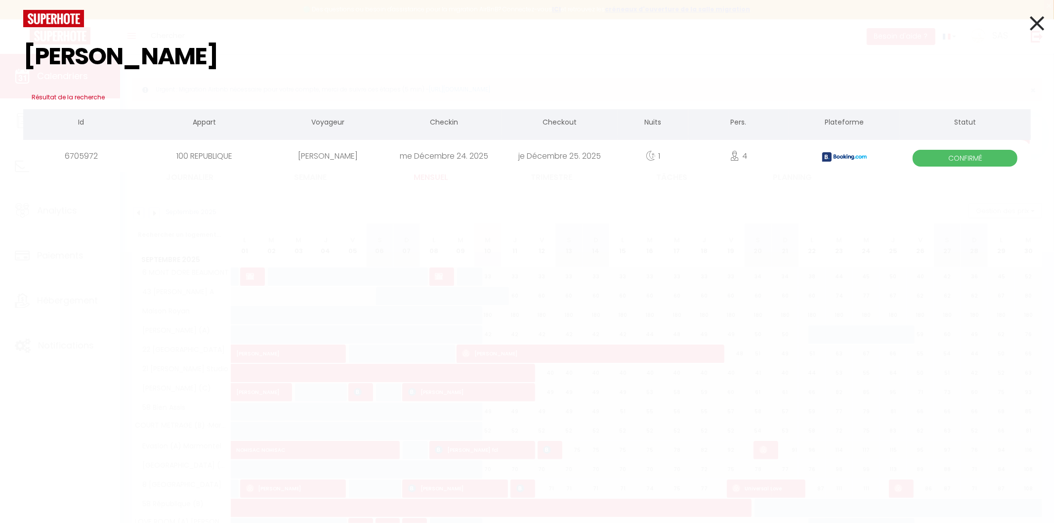
type input "Laetitia Sensfelder"
click at [1035, 23] on icon at bounding box center [1037, 23] width 14 height 25
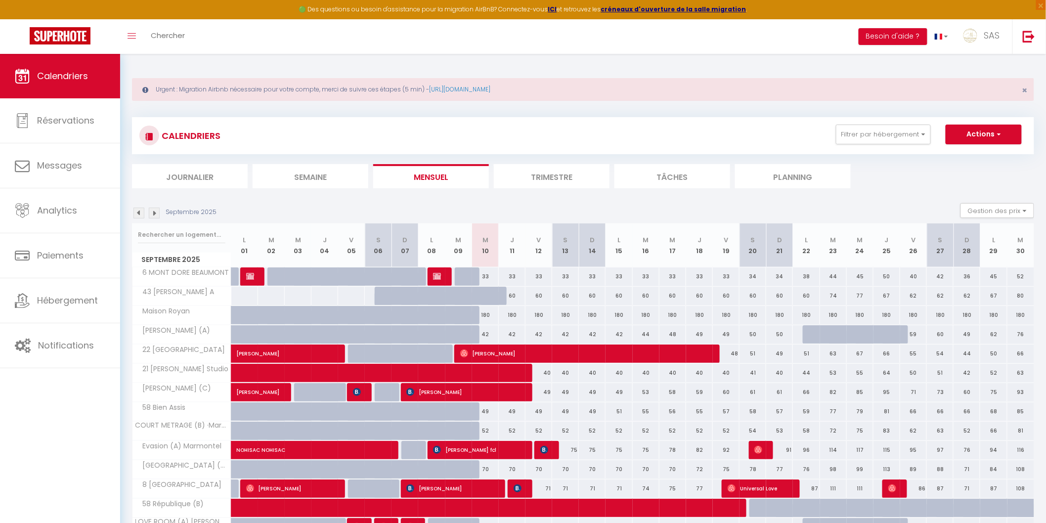
click at [753, 178] on li "Planning" at bounding box center [793, 176] width 116 height 24
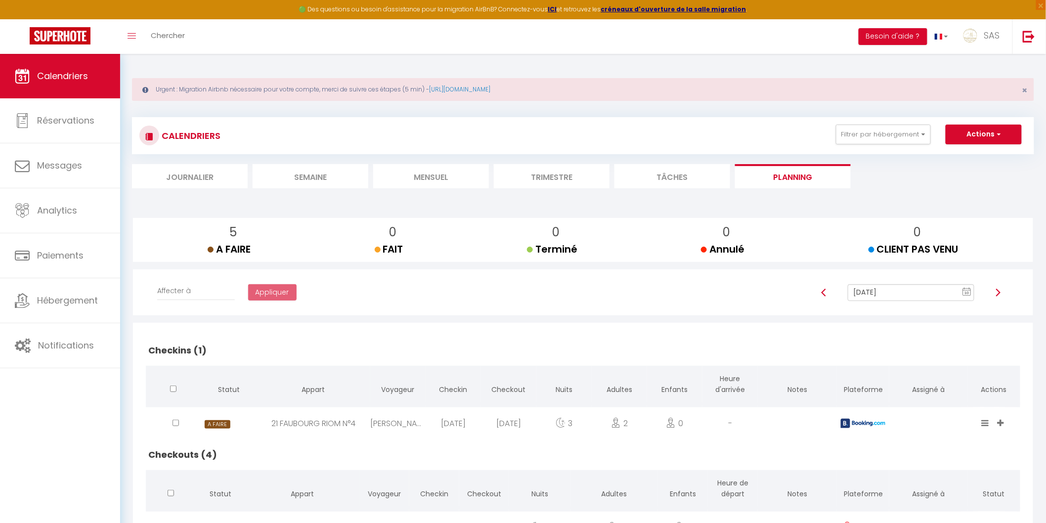
click at [903, 288] on input "Sep 10, 2025" at bounding box center [911, 292] width 126 height 17
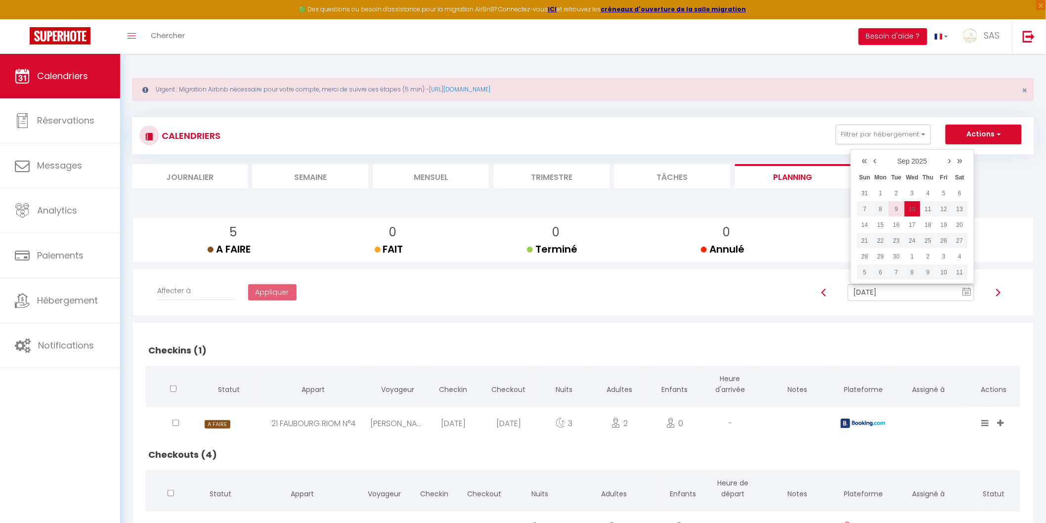
click at [900, 204] on td "9" at bounding box center [897, 209] width 16 height 16
type input "[DATE]"
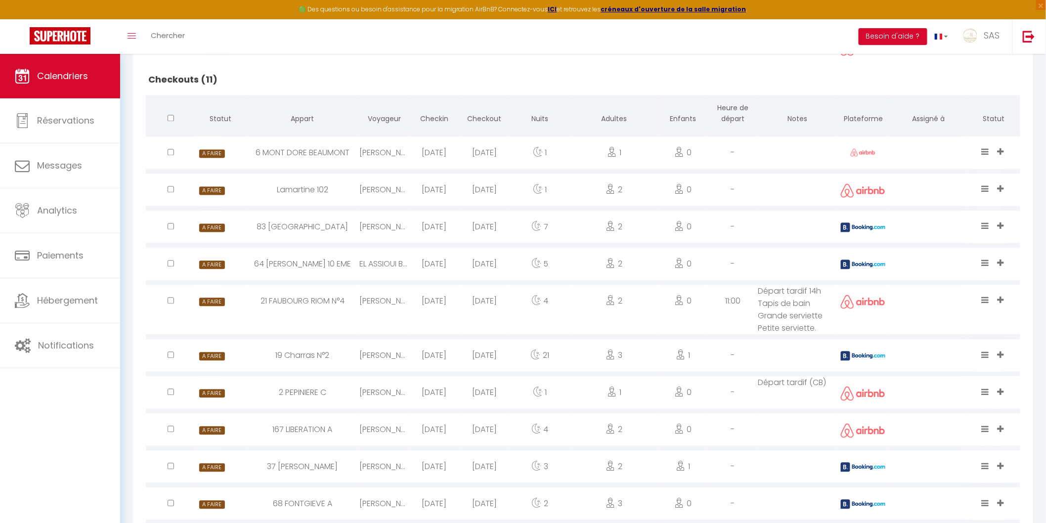
scroll to position [719, 0]
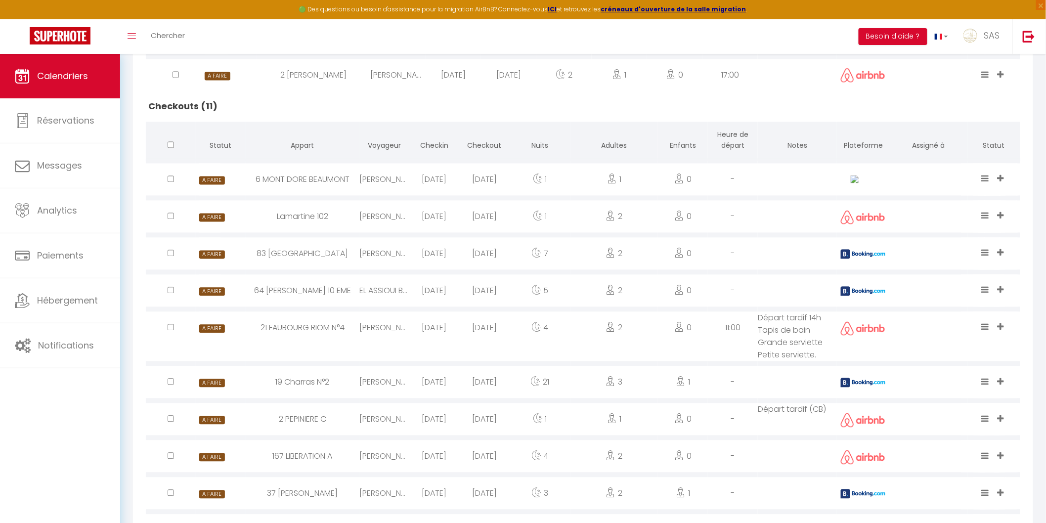
click at [471, 175] on div "[DATE]" at bounding box center [484, 180] width 50 height 32
select select "0"
select select "1"
select select
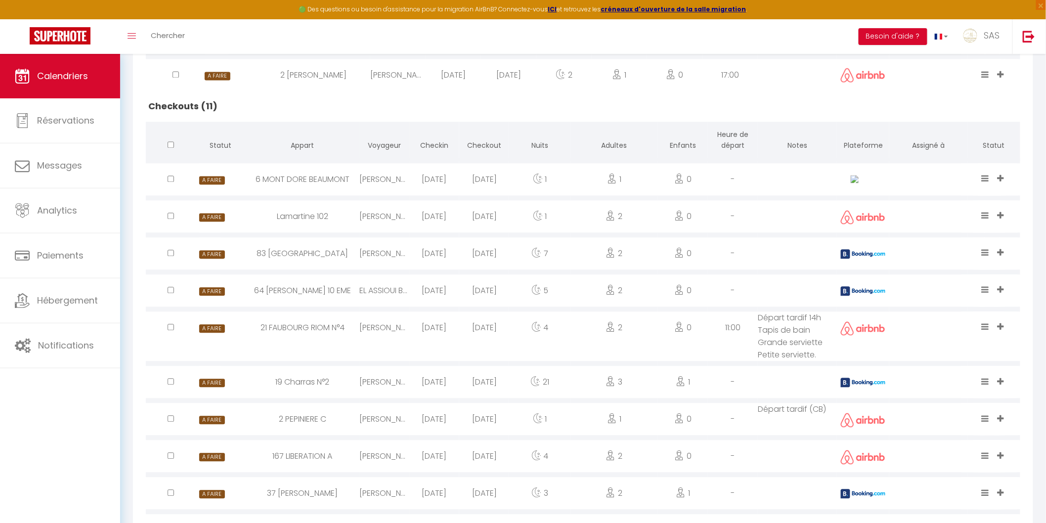
select select
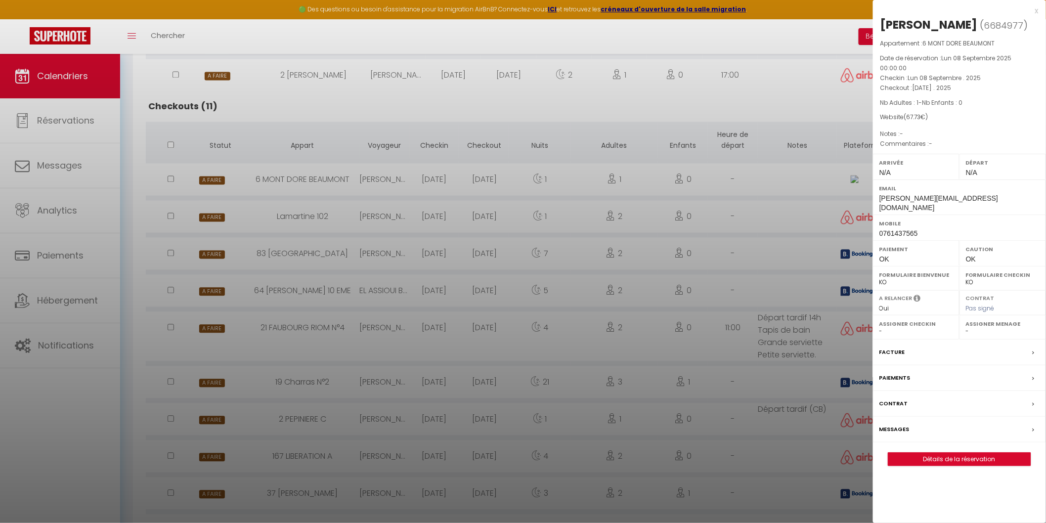
click at [472, 177] on div at bounding box center [523, 261] width 1046 height 523
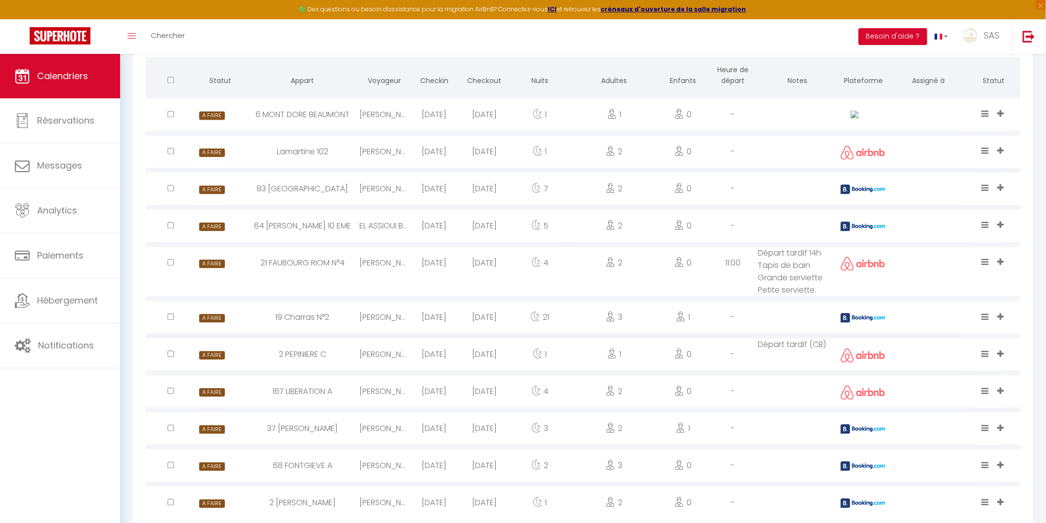
scroll to position [811, 0]
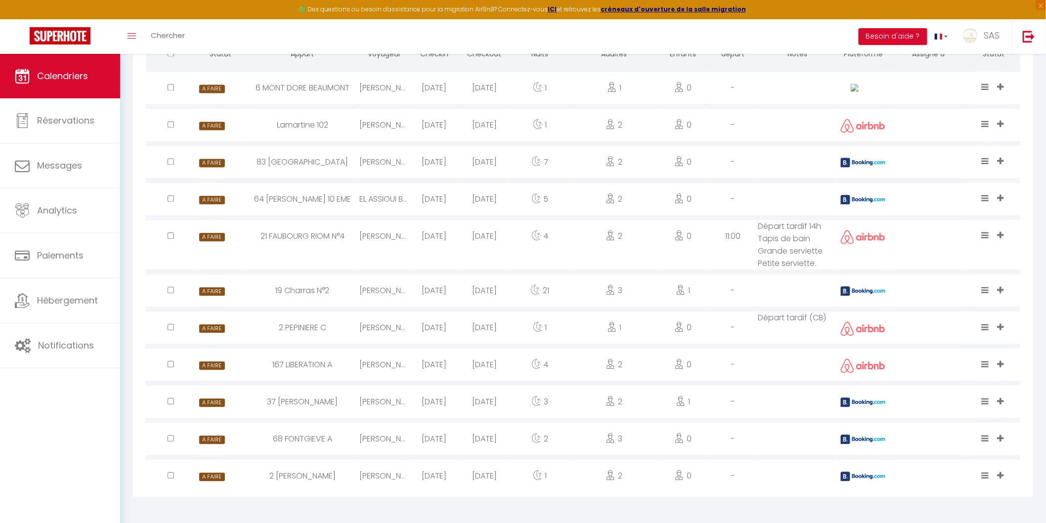
click at [478, 163] on div "[DATE]" at bounding box center [484, 162] width 50 height 32
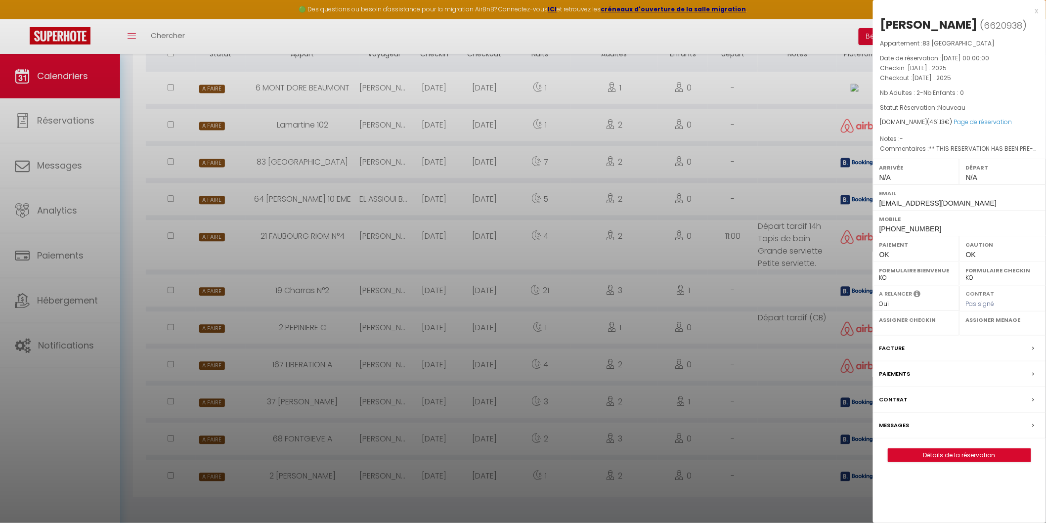
click at [478, 163] on div at bounding box center [523, 261] width 1046 height 523
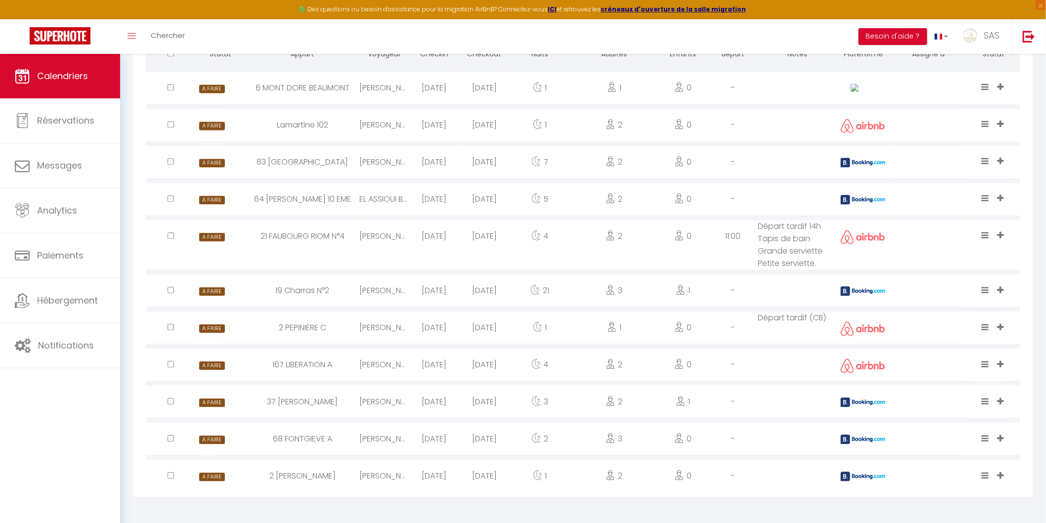
click at [494, 201] on div "[DATE]" at bounding box center [484, 199] width 50 height 32
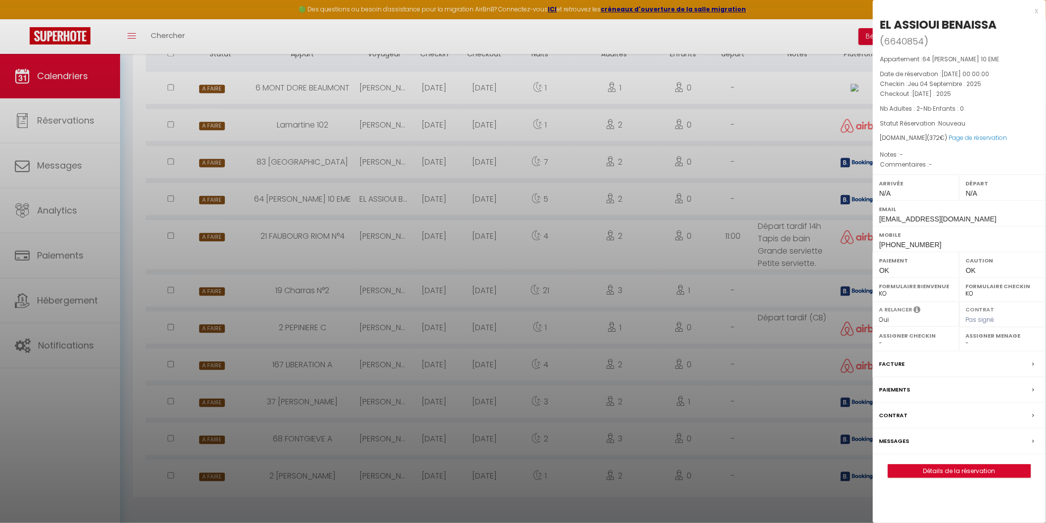
click at [494, 201] on div at bounding box center [523, 261] width 1046 height 523
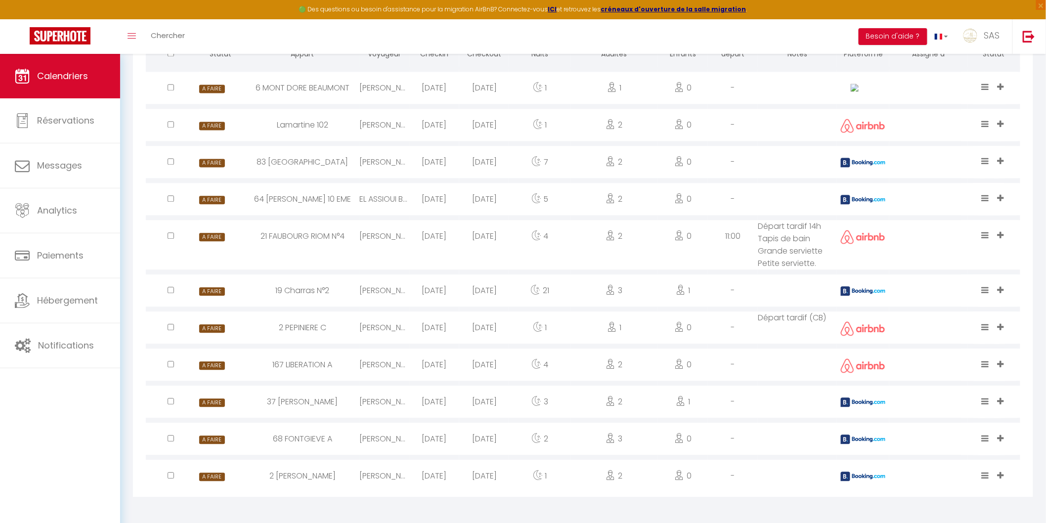
click at [369, 436] on div "[PERSON_NAME]" at bounding box center [384, 439] width 50 height 32
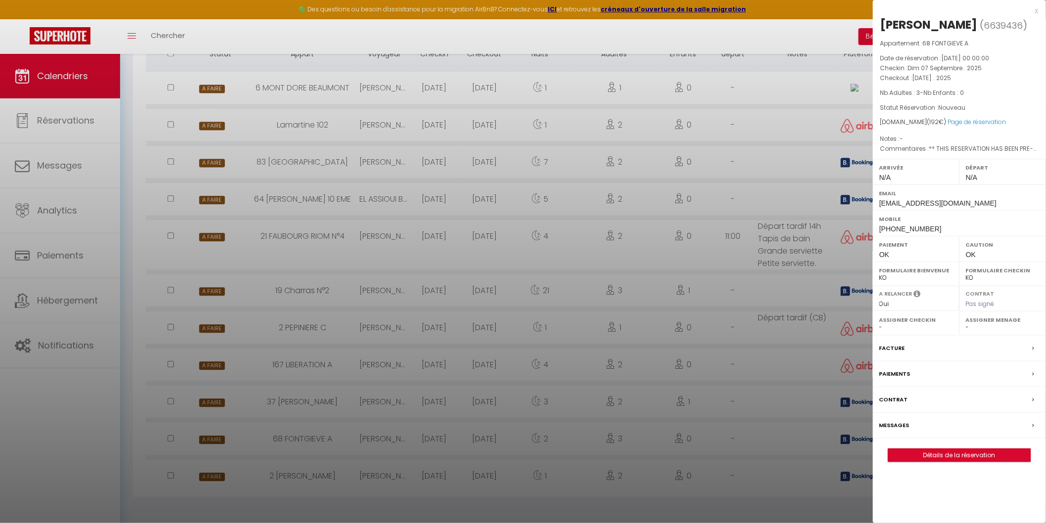
click at [370, 432] on div at bounding box center [523, 261] width 1046 height 523
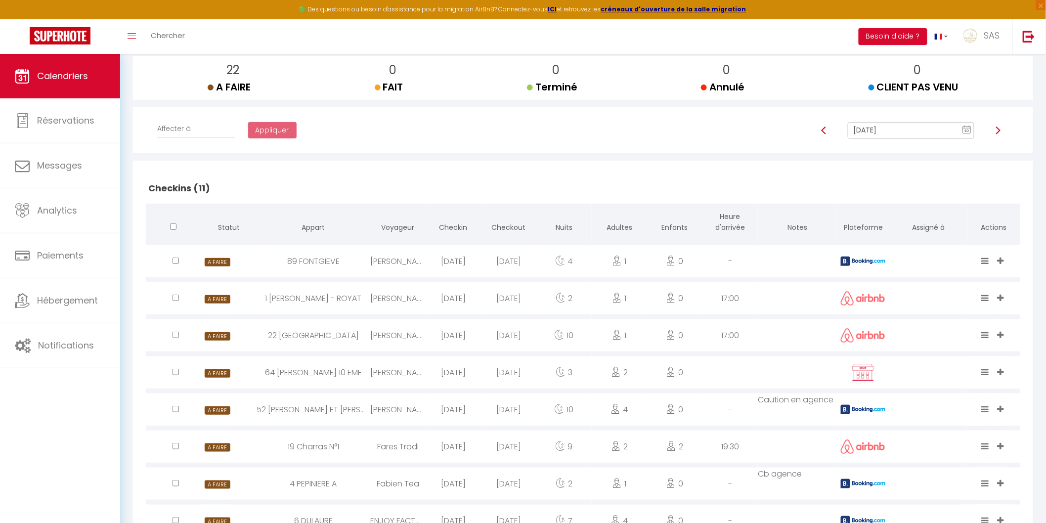
scroll to position [0, 0]
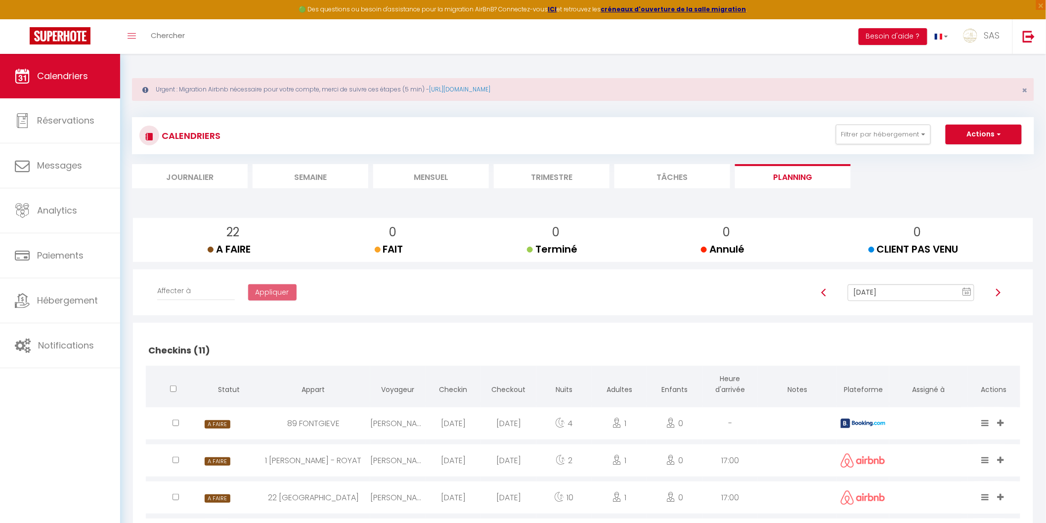
click at [916, 289] on input "[DATE]" at bounding box center [911, 292] width 126 height 17
click at [443, 177] on li "Mensuel" at bounding box center [431, 176] width 116 height 24
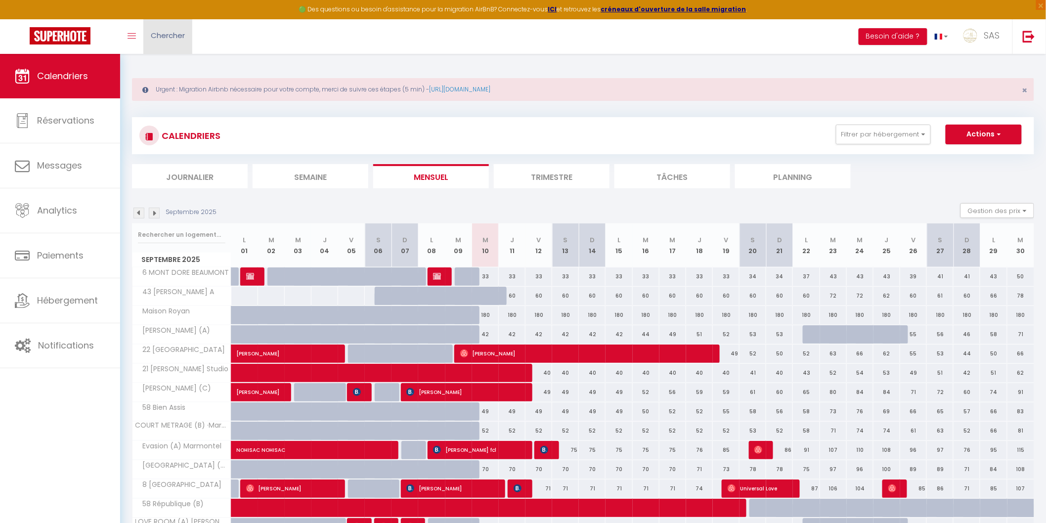
click at [190, 28] on link "Chercher" at bounding box center [167, 36] width 49 height 35
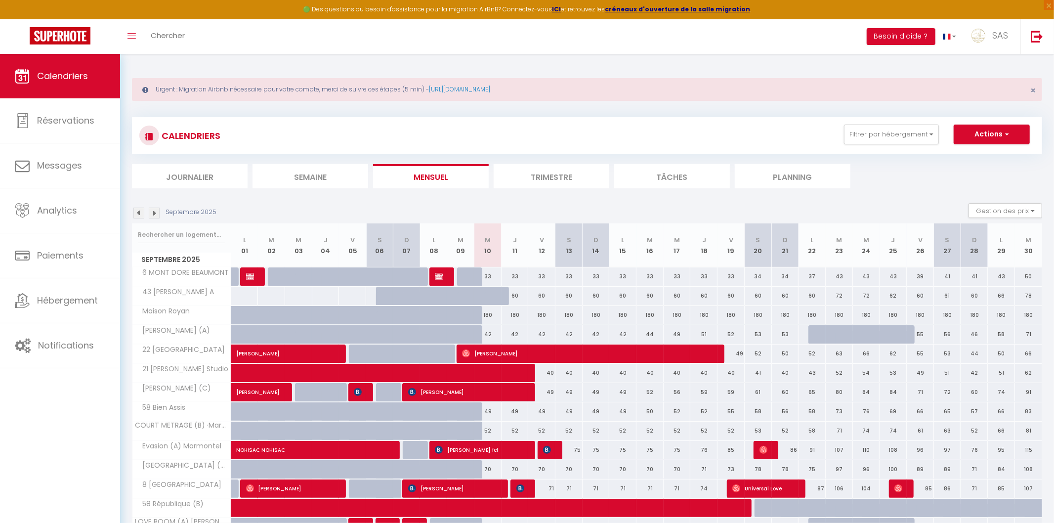
paste input "Baez Alba"
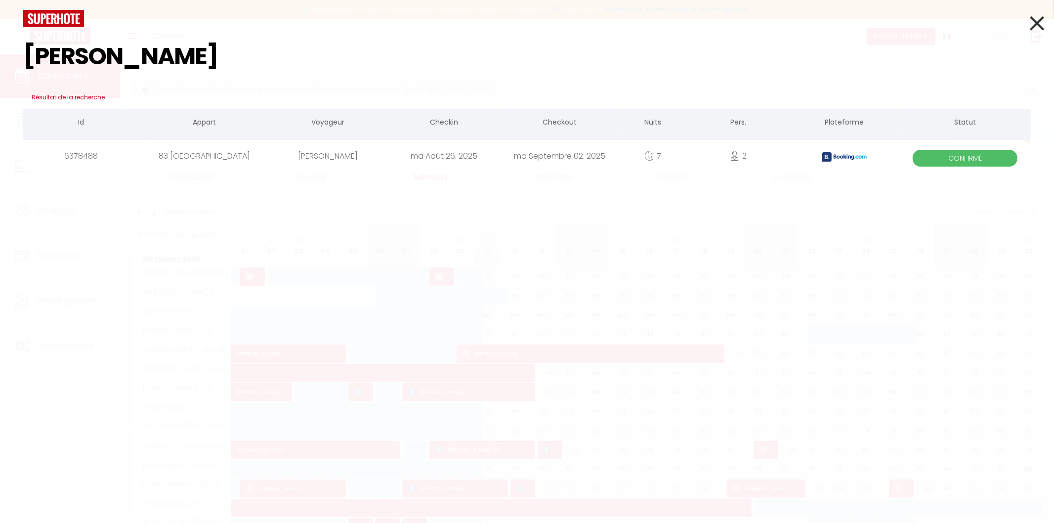
type input "Baez Alba"
click at [310, 160] on div "Baez Alba" at bounding box center [328, 156] width 116 height 32
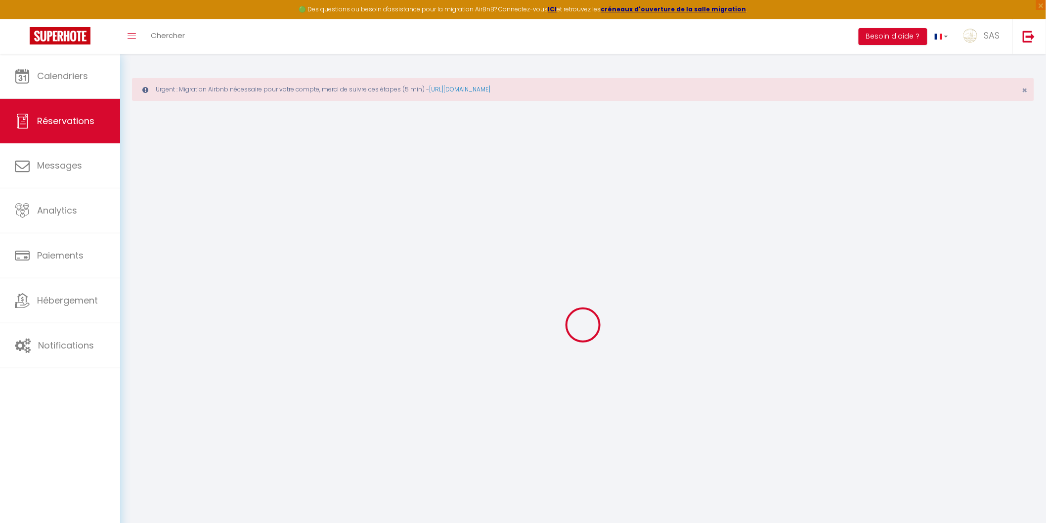
type input "Baez"
type input "Alba"
type input "balba.443200@guest.booking.com"
type input "+34625162831"
type input "."
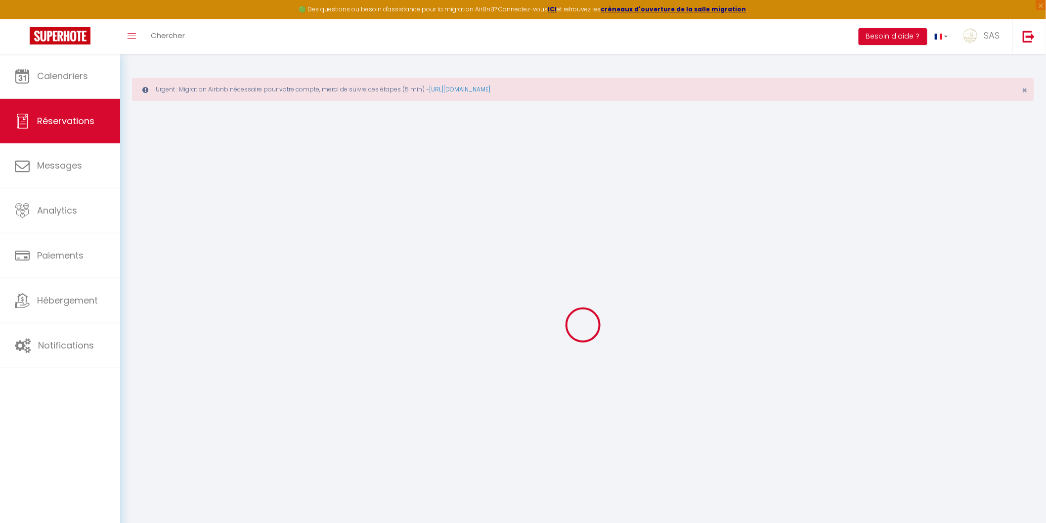
select select "ES"
type input "85.63"
type input "7.37"
select select "29834"
select select "1"
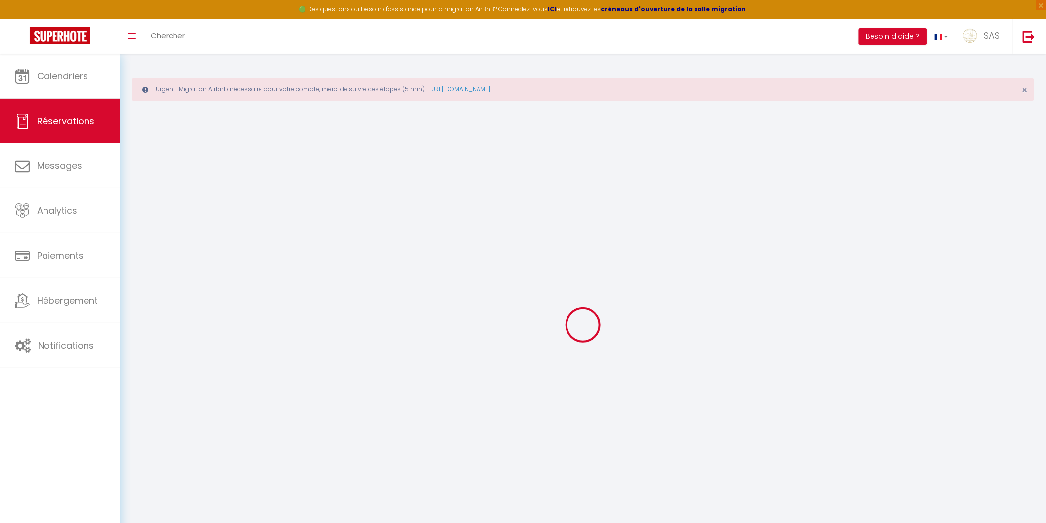
select select
type input "2"
select select "12"
select select "15"
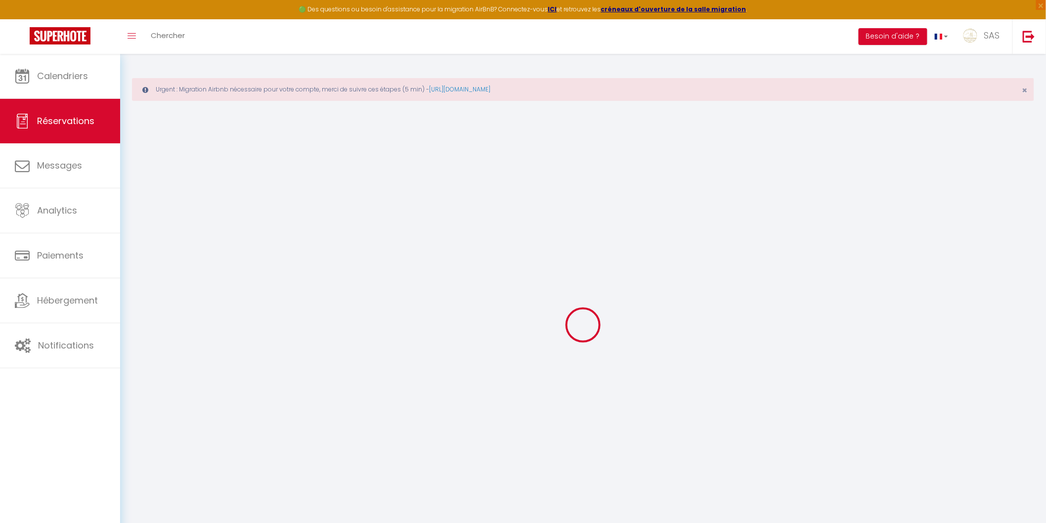
type input "452.7"
checkbox input "false"
type input "0"
select select "2"
type input "0"
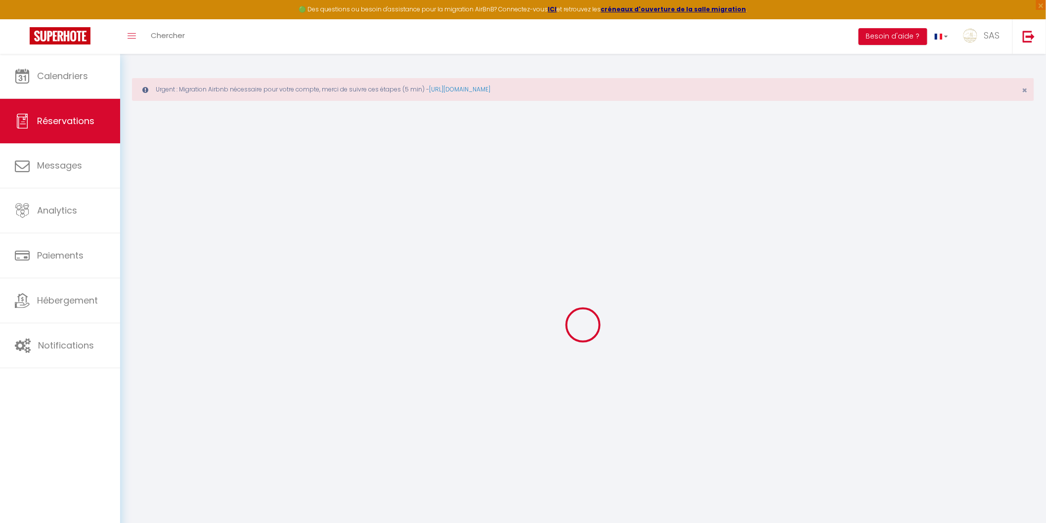
type input "0"
select select
checkbox input "false"
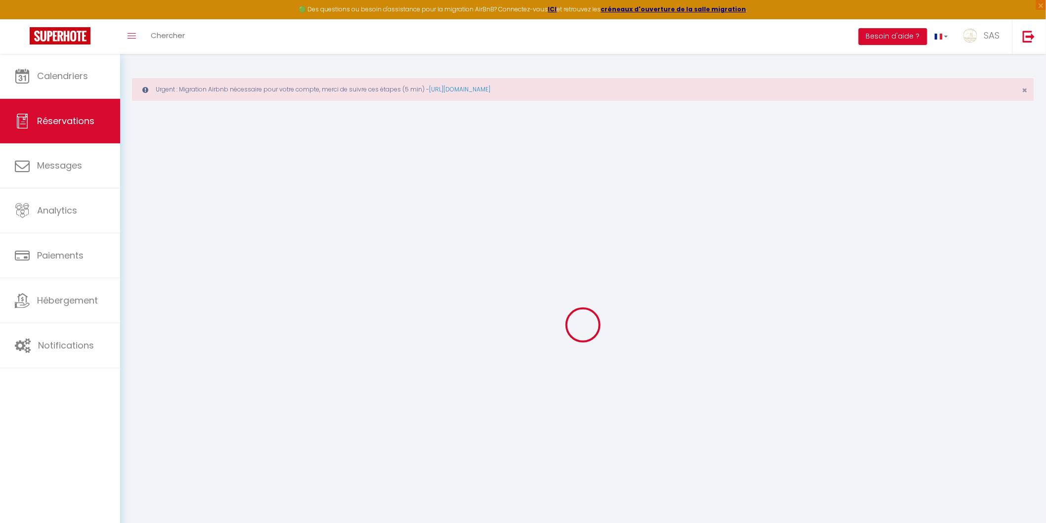
select select
checkbox input "false"
select select
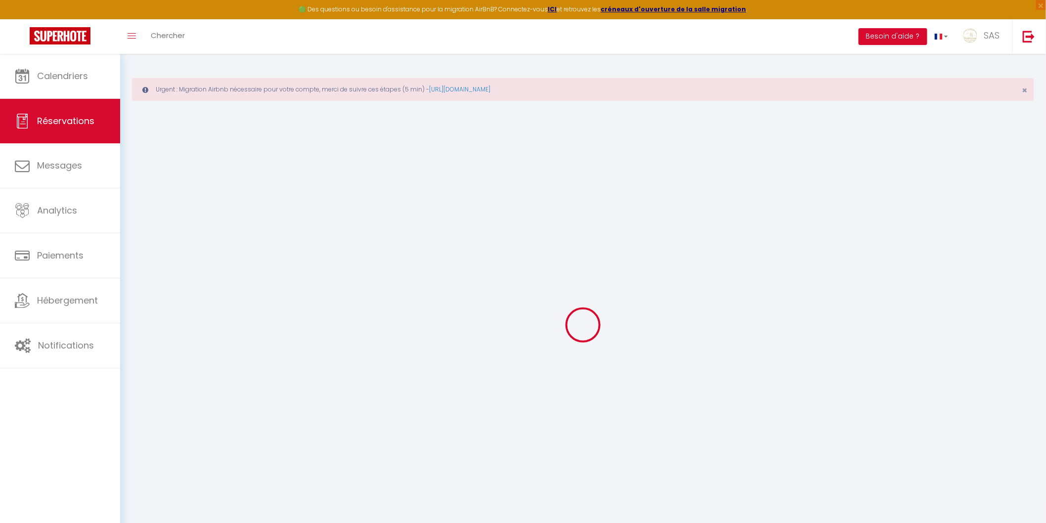
checkbox input "false"
type textarea "** THIS RESERVATION HAS BEEN PRE-PAID ** BOOKING NOTE : Payment charge is EUR 7…"
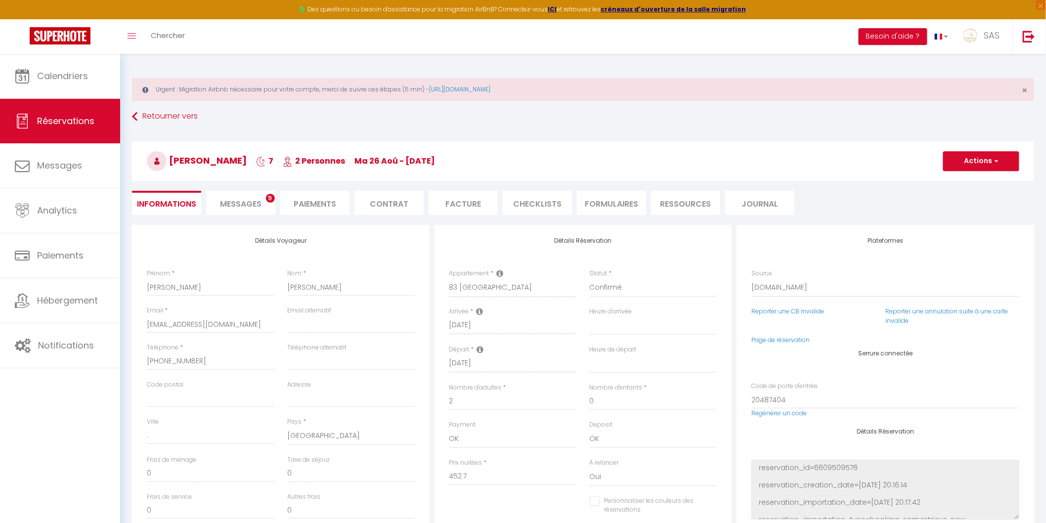
type input "51"
type input "22.64"
select select
checkbox input "false"
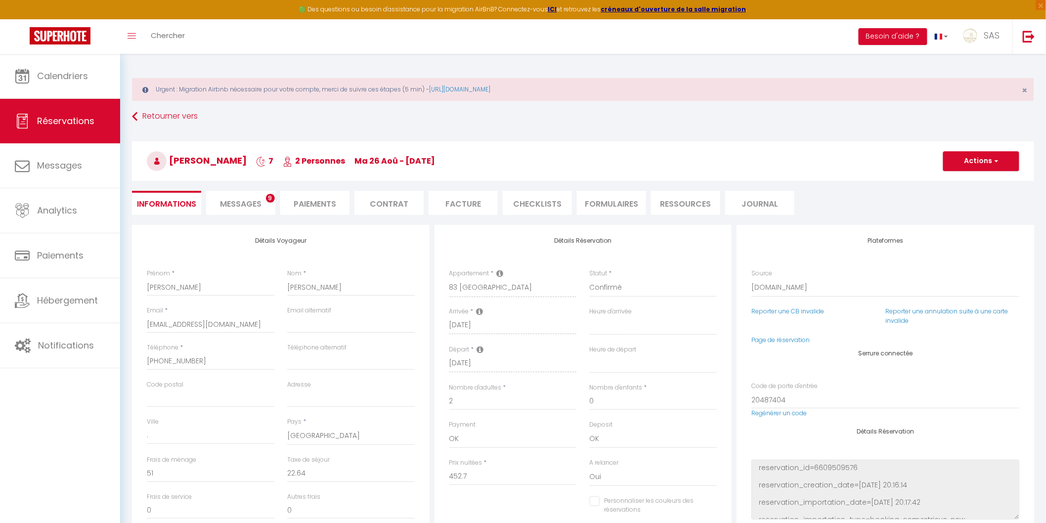
select select
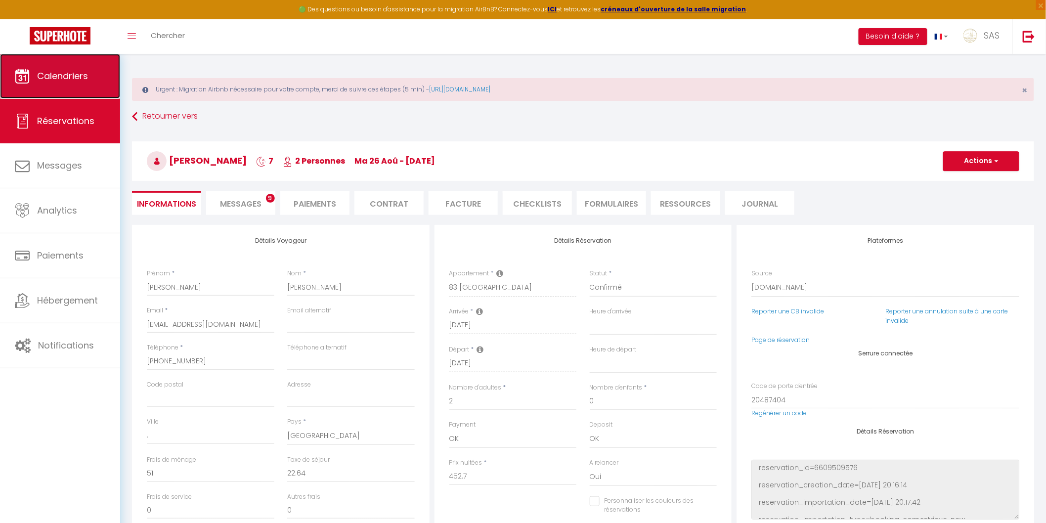
click at [25, 83] on icon at bounding box center [22, 76] width 15 height 15
